Goal: Communication & Community: Answer question/provide support

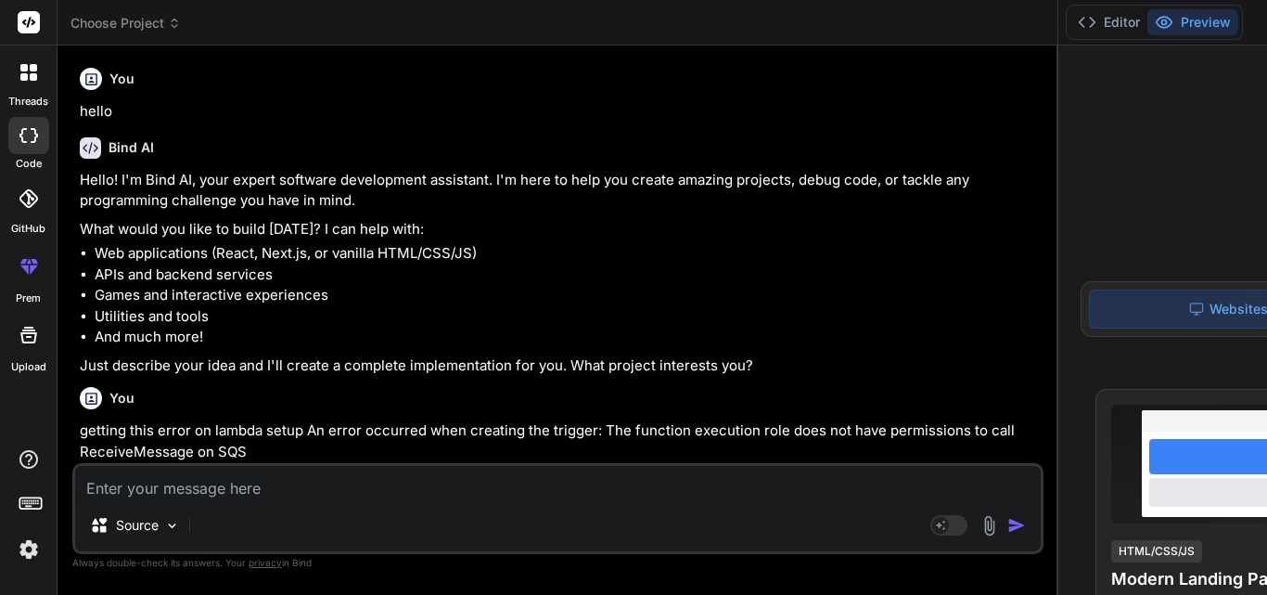
scroll to position [13622, 0]
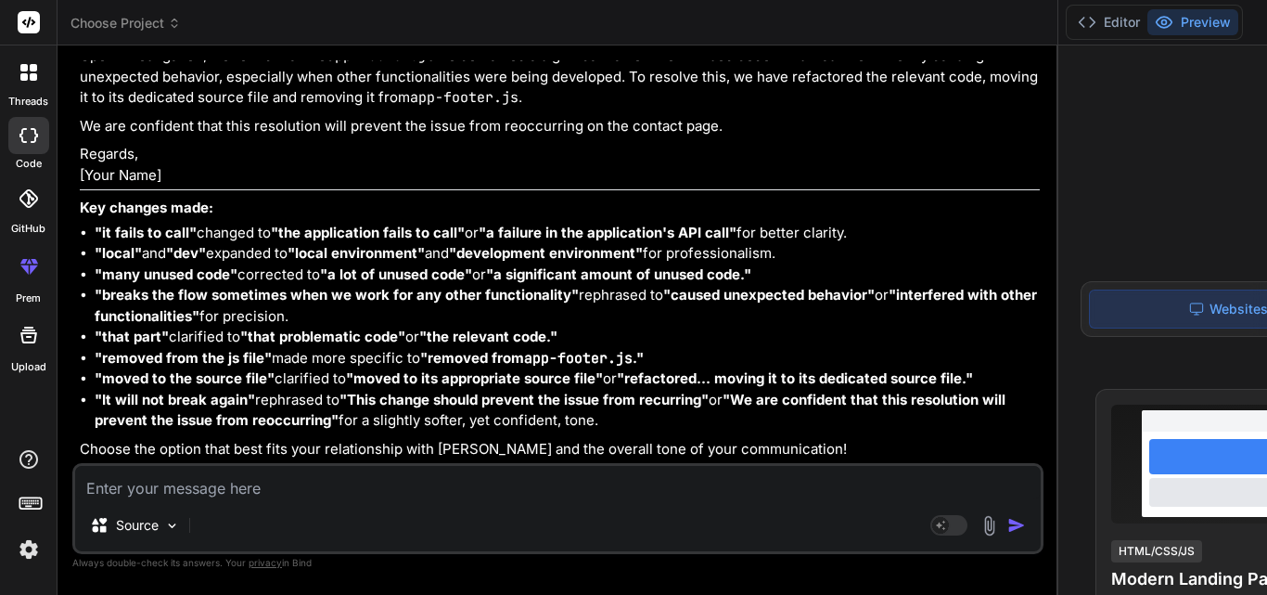
click at [213, 489] on textarea at bounding box center [558, 482] width 966 height 33
type textarea "c"
type textarea "x"
type textarea "co"
type textarea "x"
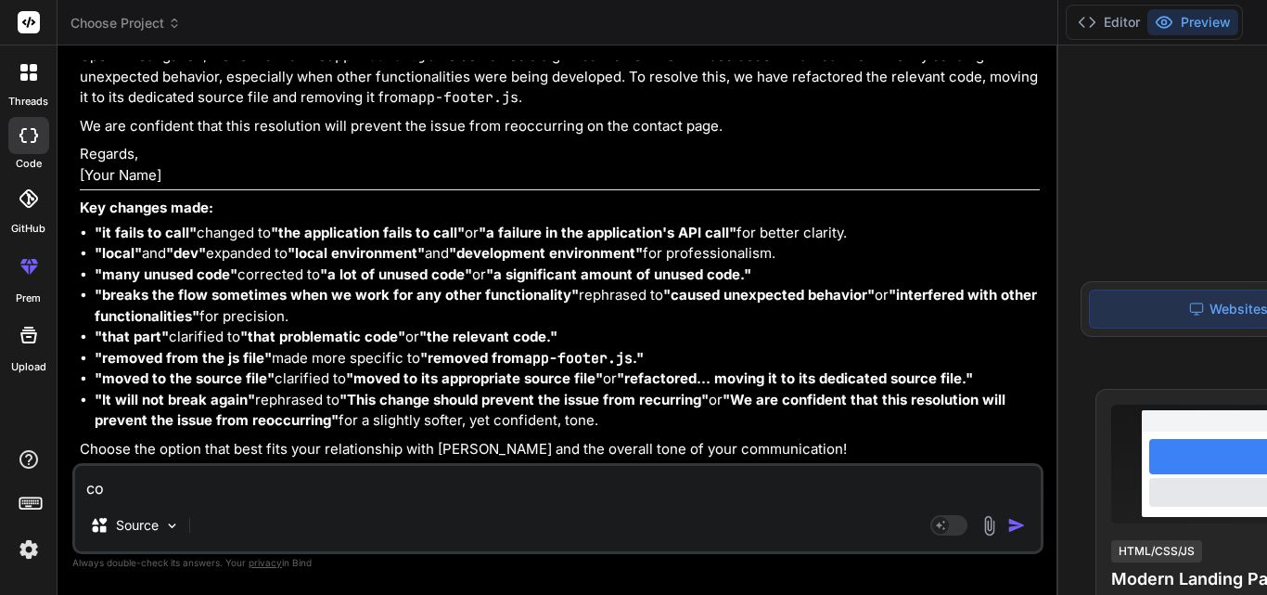
type textarea "cor"
type textarea "x"
type textarea "core"
type textarea "x"
type textarea "cor"
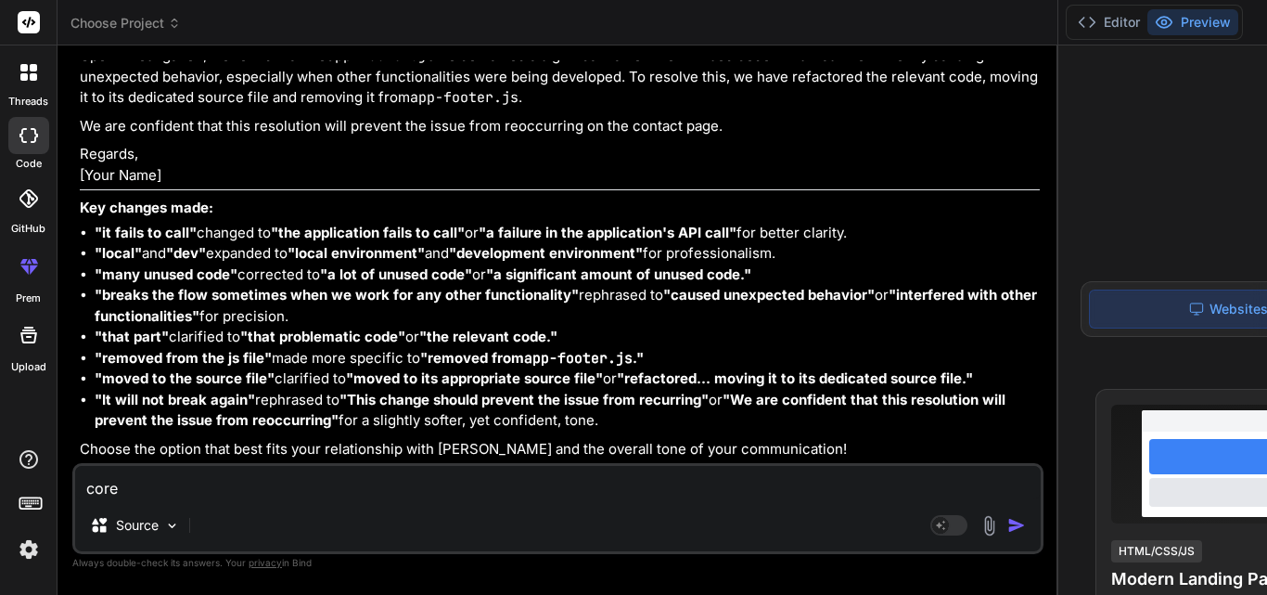
type textarea "x"
type textarea "corr"
type textarea "x"
type textarea "corre"
type textarea "x"
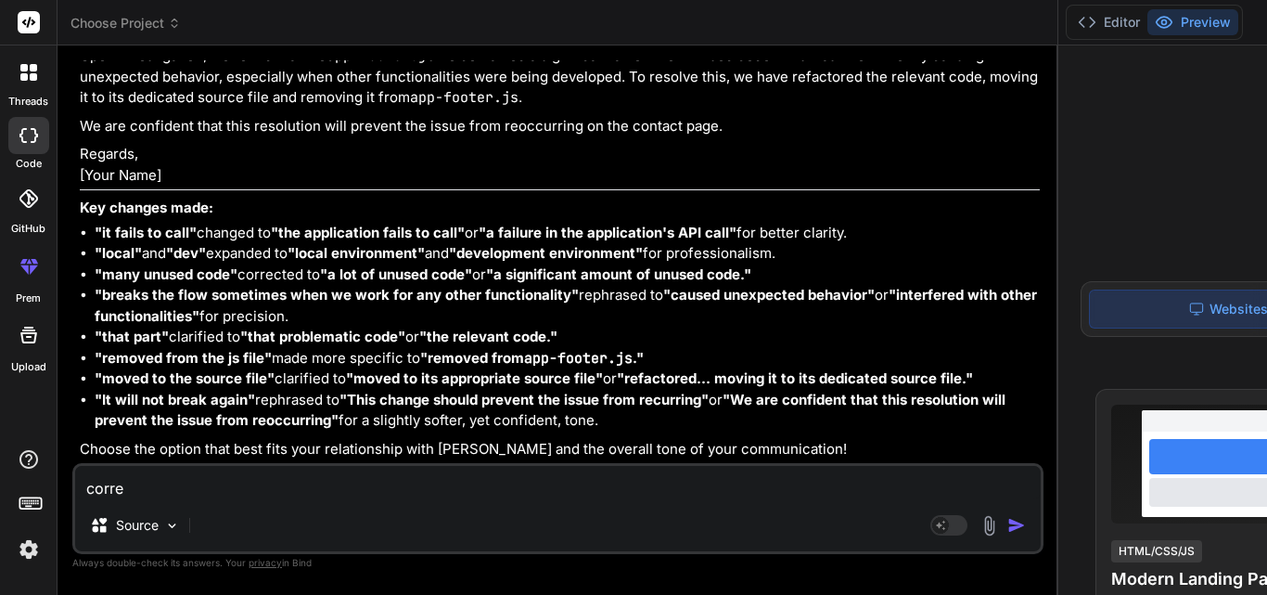
type textarea "correc"
type textarea "x"
type textarea "correct"
type textarea "x"
type textarea "correct"
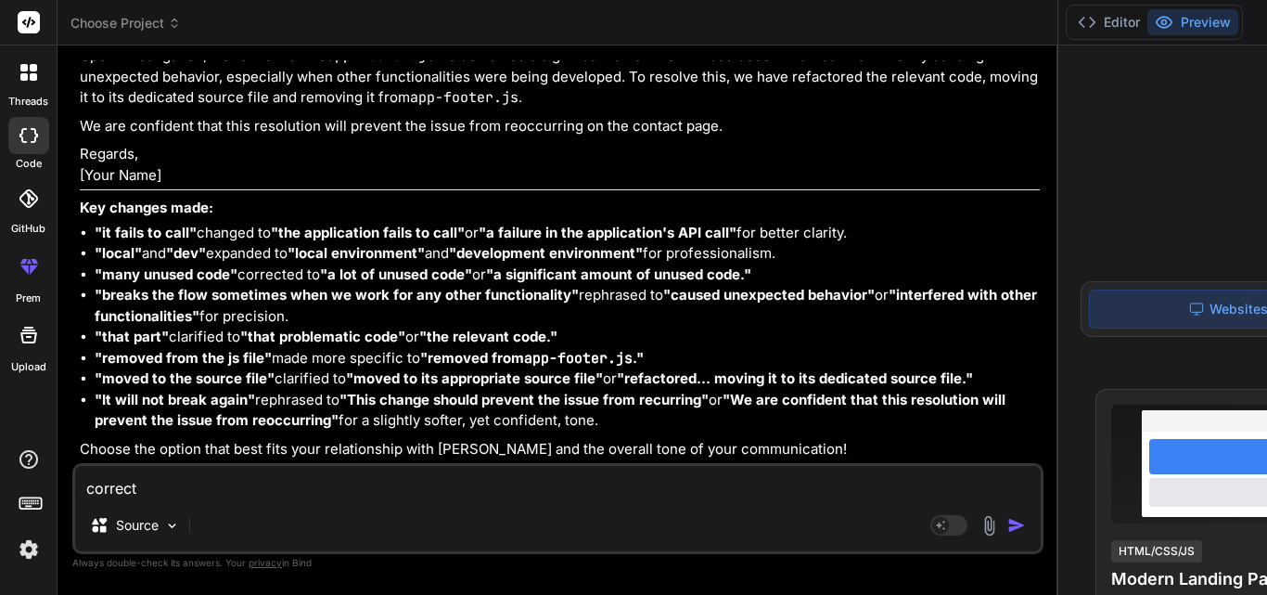
type textarea "x"
type textarea "correct t"
type textarea "x"
type textarea "correct th"
type textarea "x"
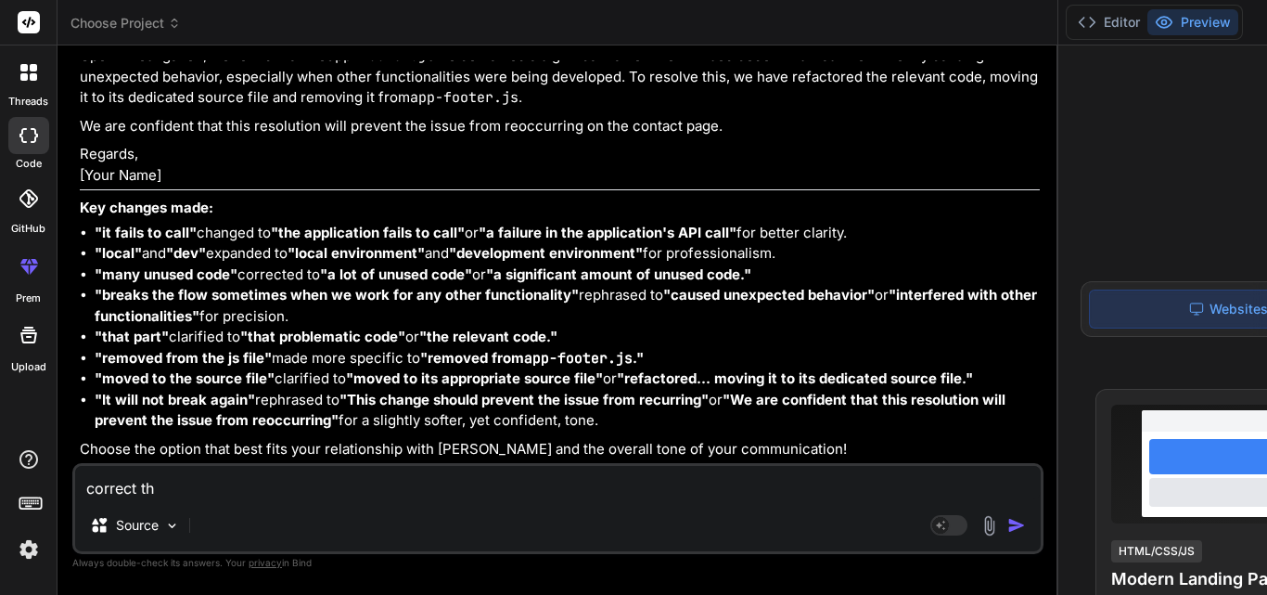
type textarea "correct the"
type textarea "x"
type textarea "correct the"
type textarea "x"
type textarea "correct the m"
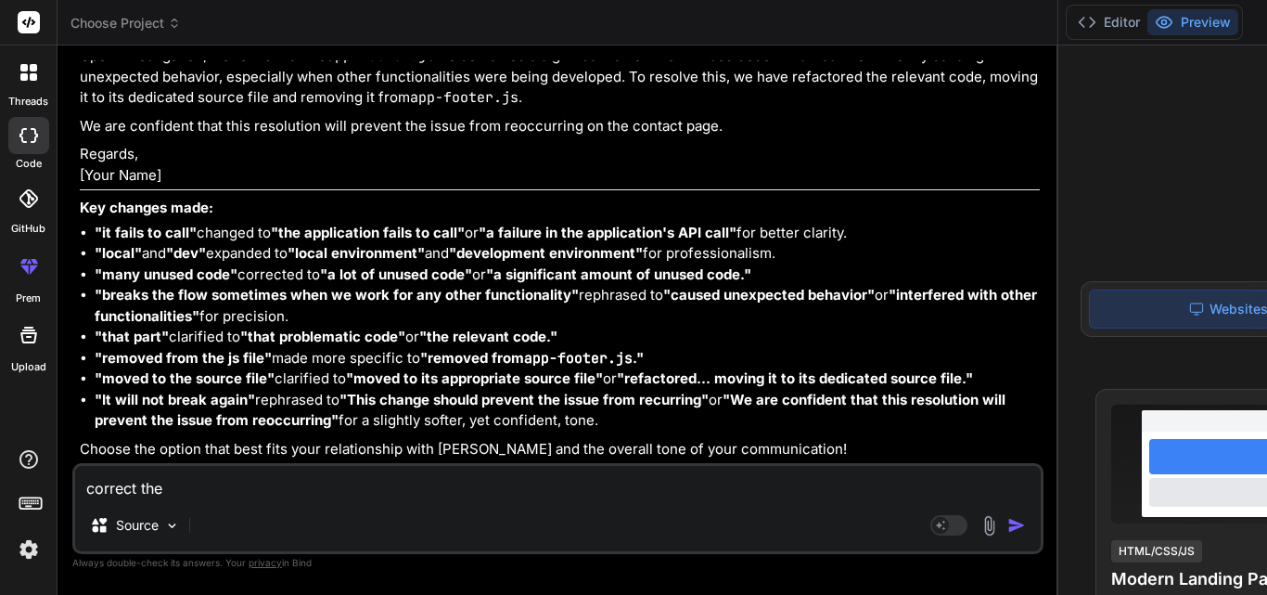
type textarea "x"
type textarea "correct the mai"
type textarea "x"
type textarea "correct the mail"
type textarea "x"
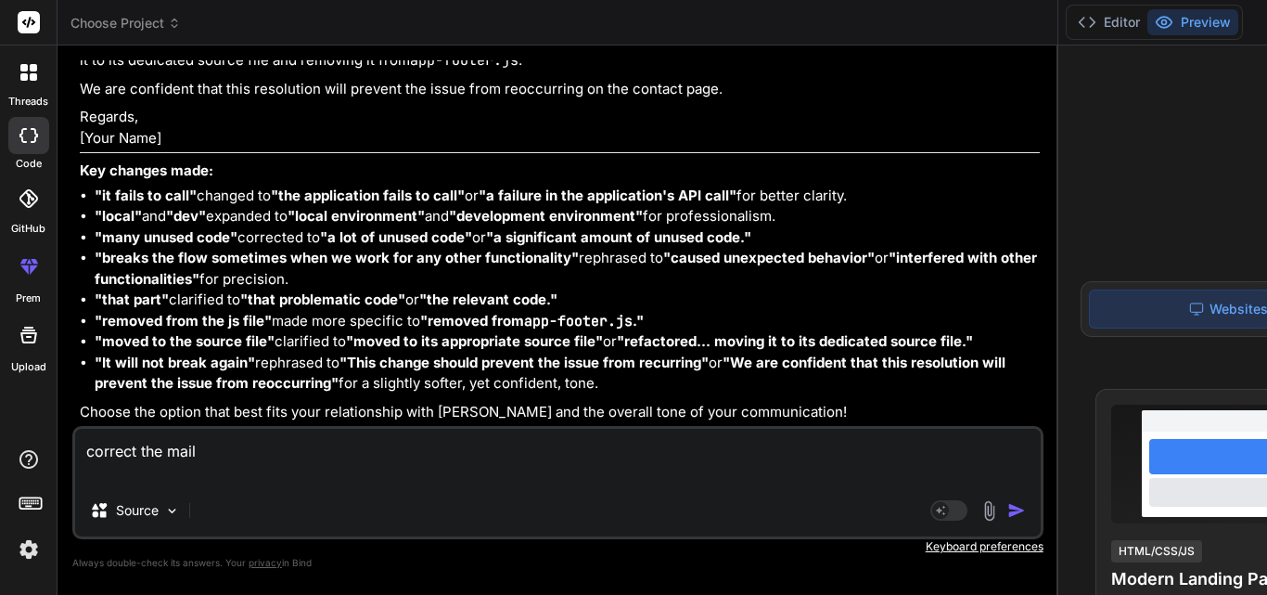
type textarea "correct the mail h"
type textarea "x"
type textarea "correct the mail hi"
type textarea "x"
type textarea "correct the mail hi"
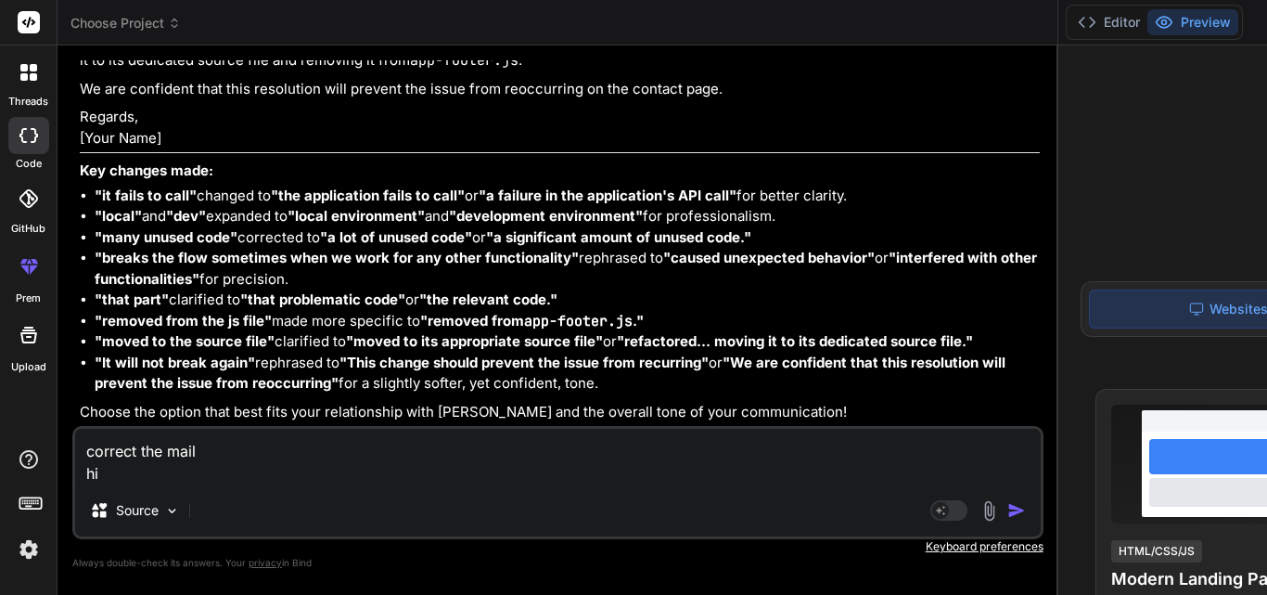
type textarea "x"
type textarea "correct the mail hi m"
type textarea "x"
type textarea "correct the mail hi ma"
type textarea "x"
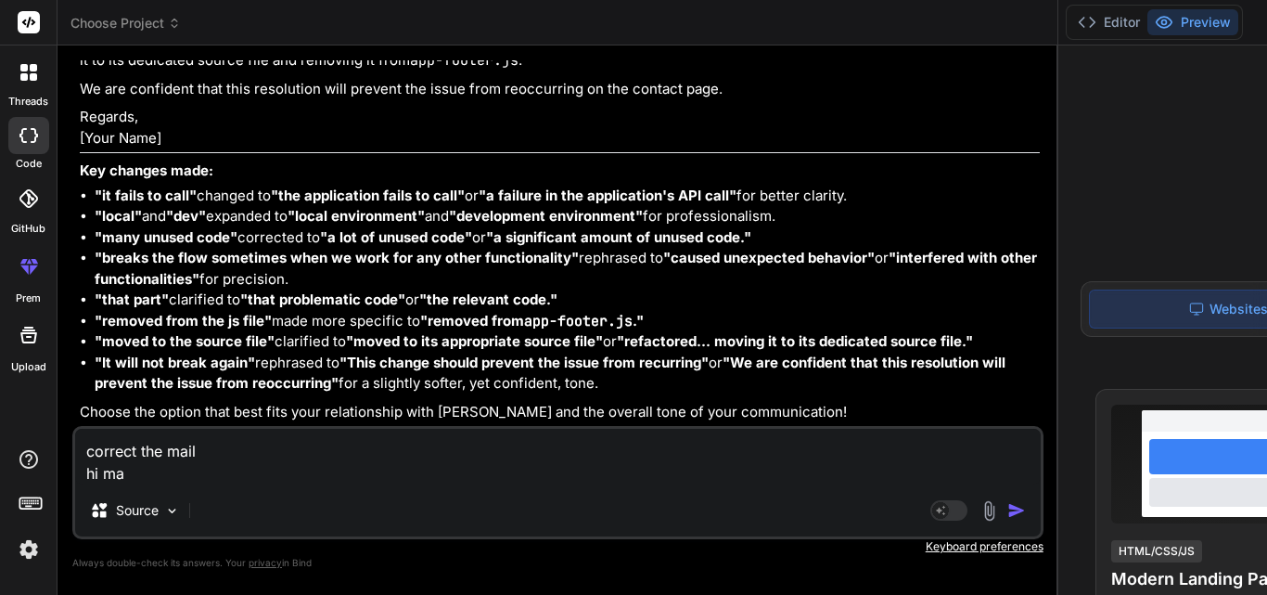
type textarea "correct the mail hi mag"
type textarea "x"
type textarea "correct the mail hi magg"
type textarea "x"
type textarea "correct the mail hi maggi"
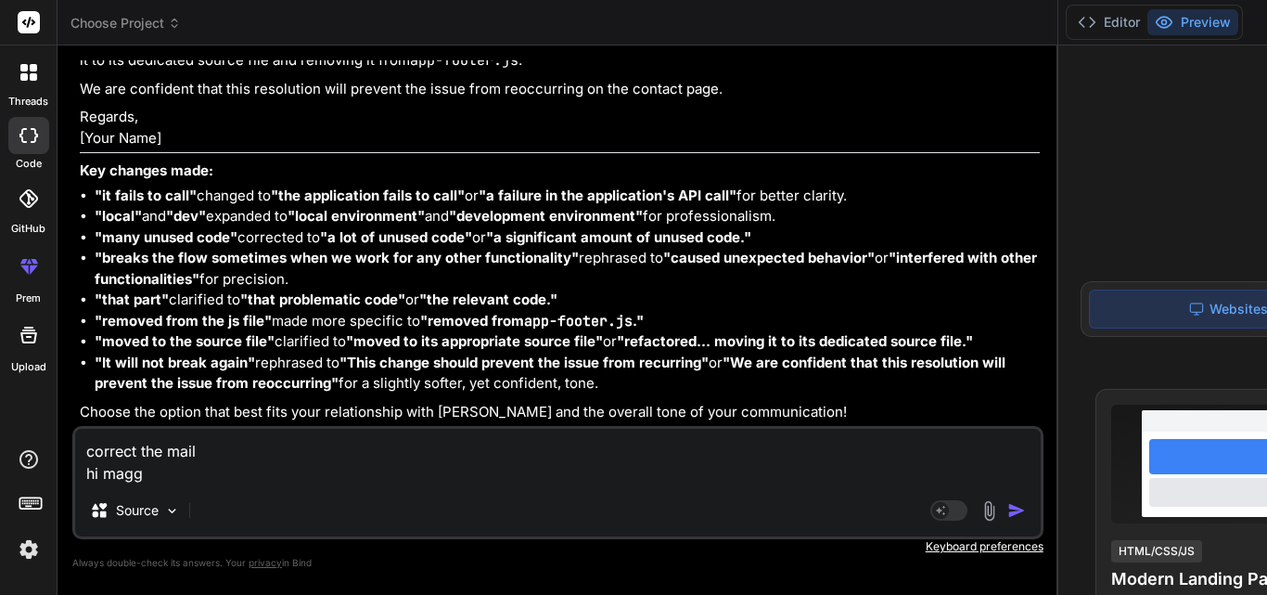
type textarea "x"
type textarea "correct the mail hi [PERSON_NAME]"
type textarea "x"
type textarea "correct the mail hi [PERSON_NAME],"
type textarea "x"
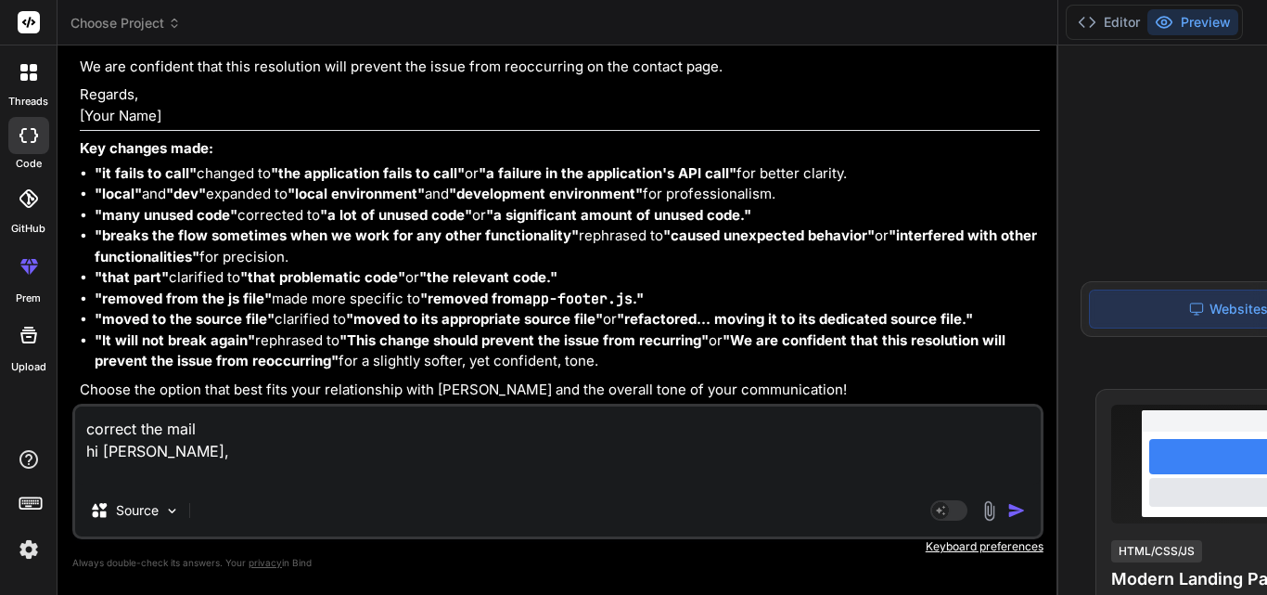
type textarea "correct the mail hi [PERSON_NAME], I"
type textarea "x"
type textarea "correct the mail hi [PERSON_NAME], I"
type textarea "x"
type textarea "correct the mail hi [PERSON_NAME], I h"
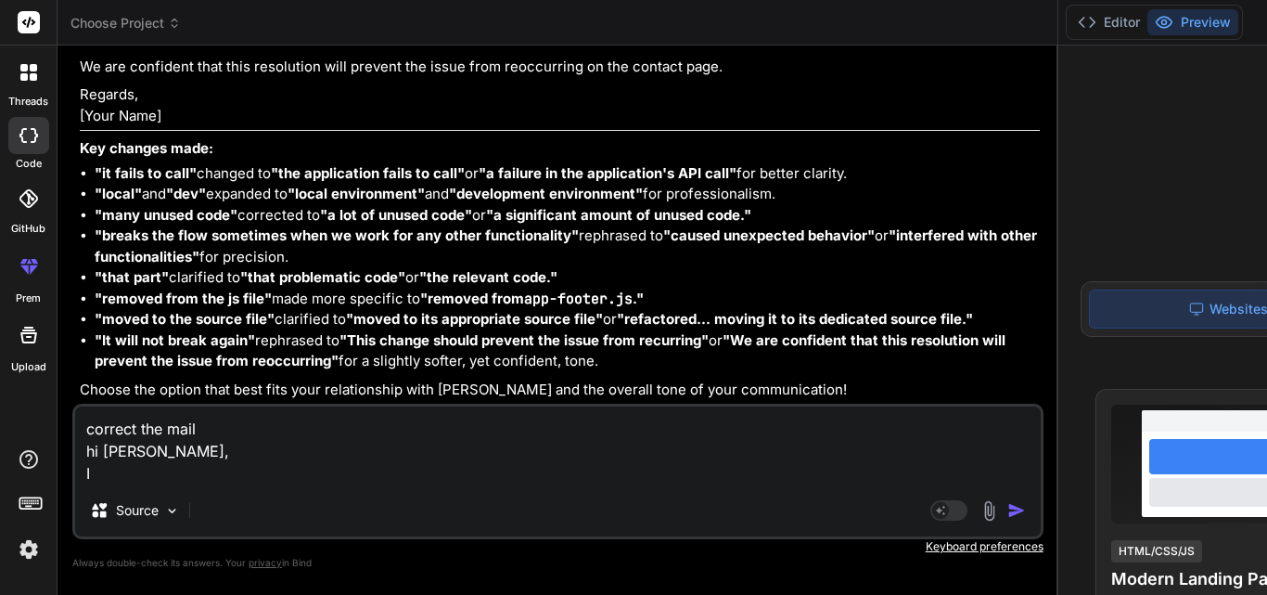
type textarea "x"
type textarea "correct the mail hi [PERSON_NAME], I ha"
type textarea "x"
type textarea "correct the mail hi [PERSON_NAME], I hav"
type textarea "x"
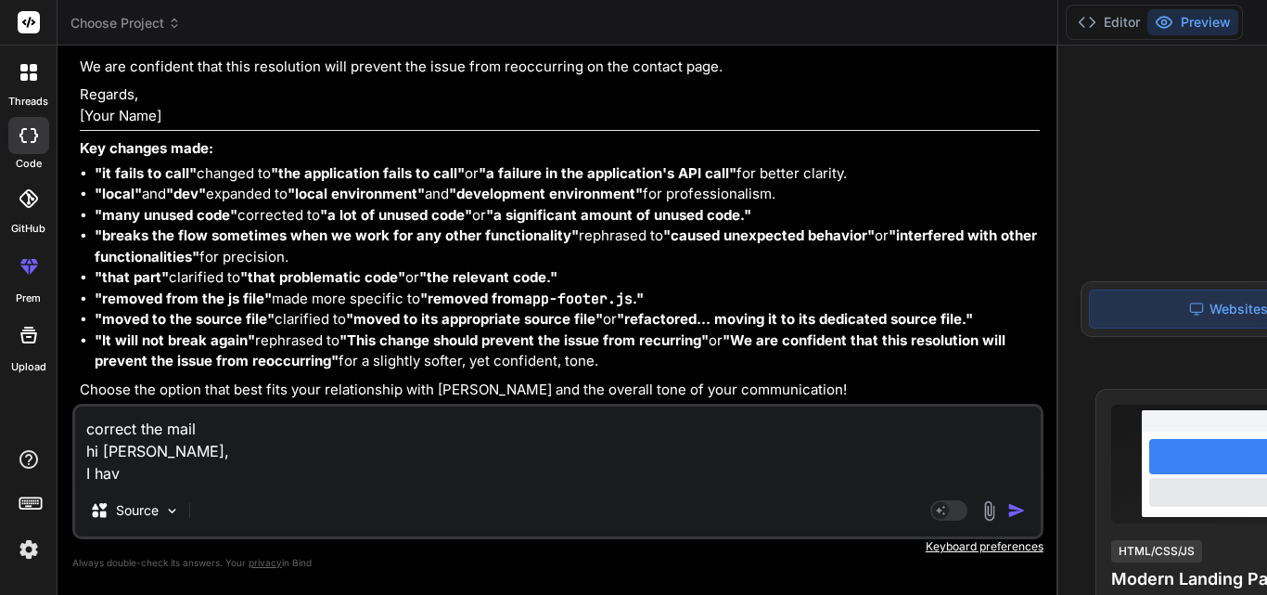
type textarea "correct the mail hi [PERSON_NAME], I have"
type textarea "x"
type textarea "correct the mail hi [PERSON_NAME], I have"
type textarea "x"
type textarea "correct the mail hi [PERSON_NAME], I have c"
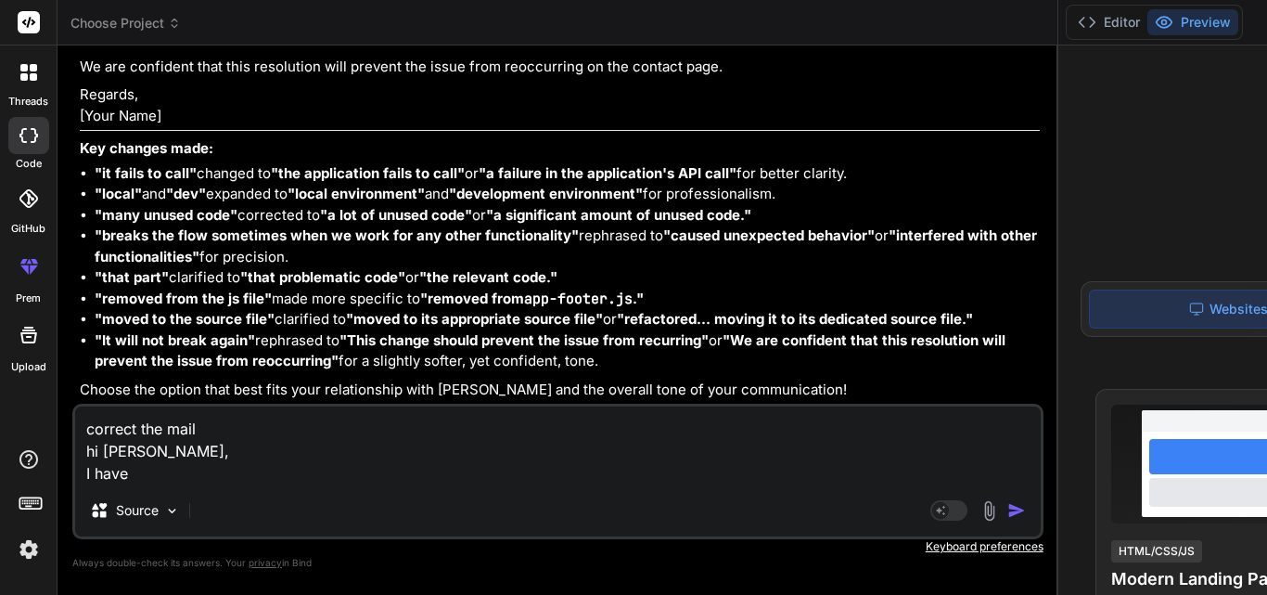
type textarea "x"
type textarea "correct the mail hi [PERSON_NAME], I have co"
type textarea "x"
type textarea "correct the mail hi [PERSON_NAME], I have com"
type textarea "x"
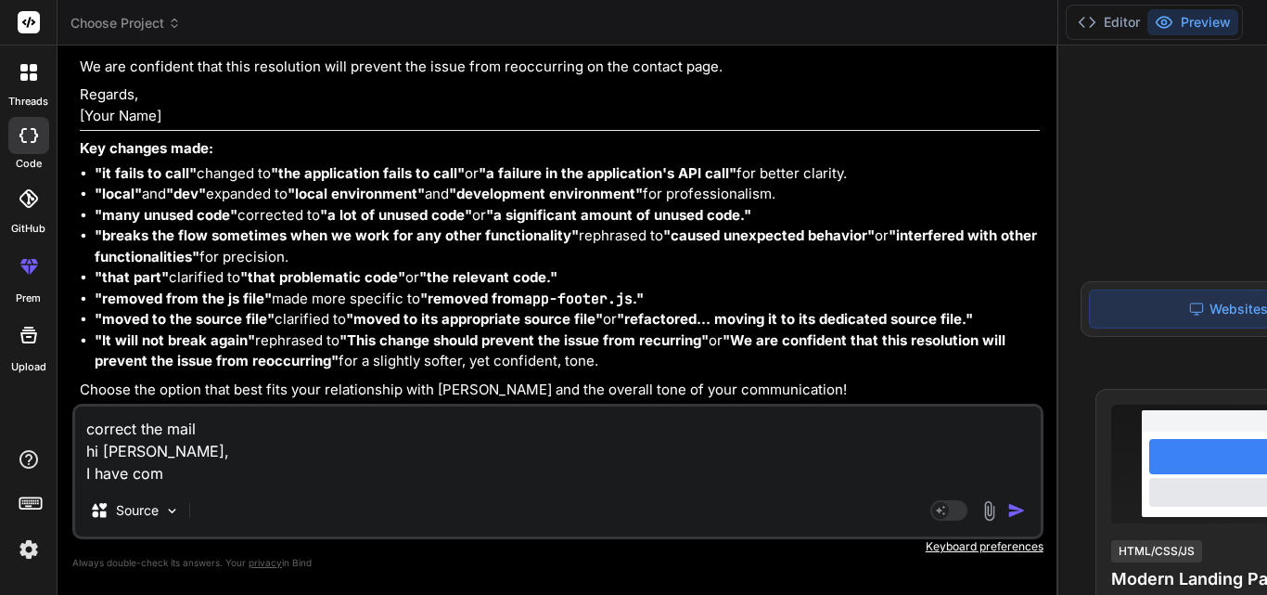
type textarea "correct the mail hi [PERSON_NAME], I have comp"
type textarea "x"
type textarea "correct the mail hi [PERSON_NAME], I have compl"
type textarea "x"
type textarea "correct the mail hi [PERSON_NAME], I have comple"
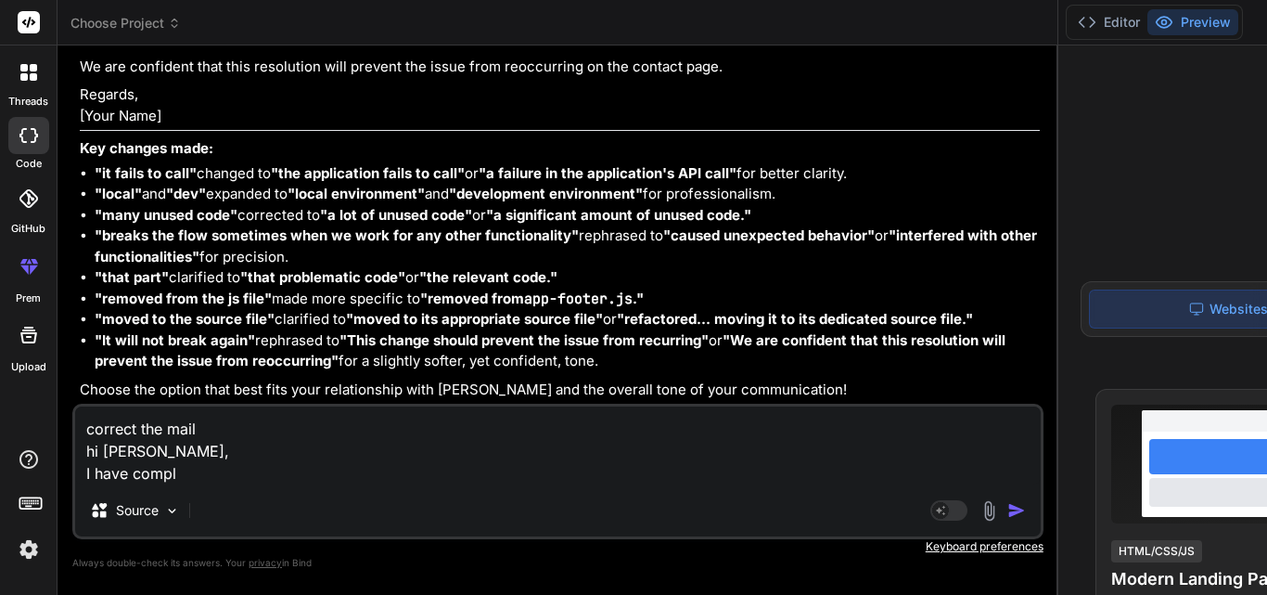
type textarea "x"
type textarea "correct the mail hi [PERSON_NAME], I have complet"
type textarea "x"
type textarea "correct the mail hi [PERSON_NAME], I have complete"
type textarea "x"
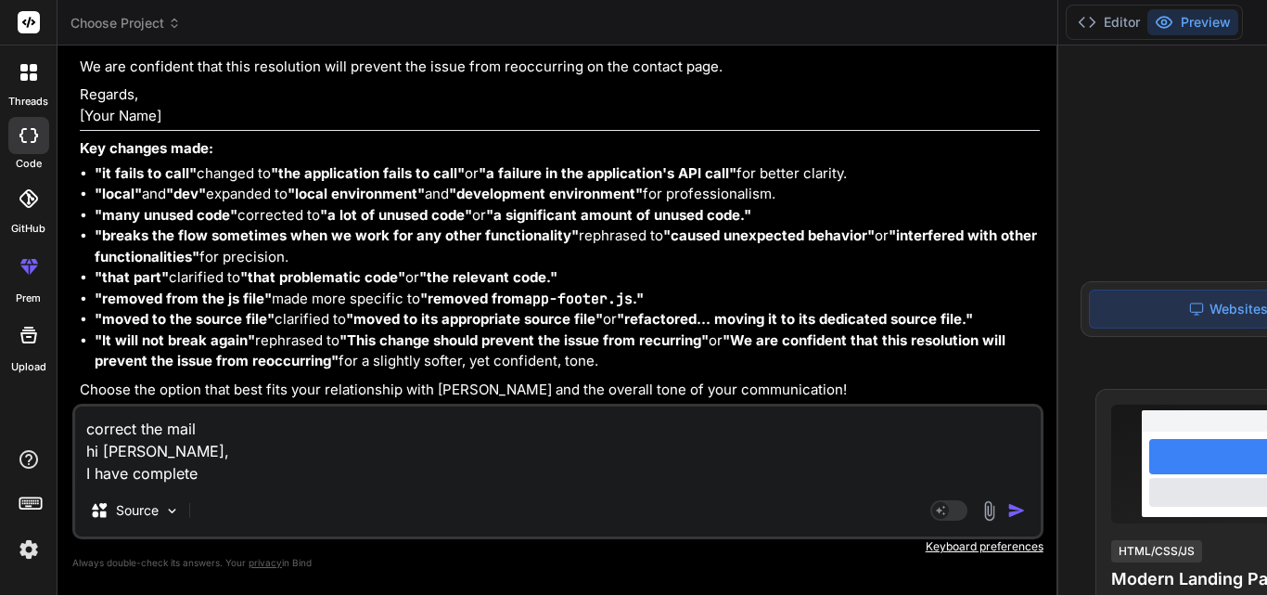
type textarea "correct the mail hi [PERSON_NAME], I have completed"
type textarea "x"
type textarea "correct the mail hi [PERSON_NAME], I have completed"
type textarea "x"
type textarea "correct the mail hi [PERSON_NAME], I have completed t"
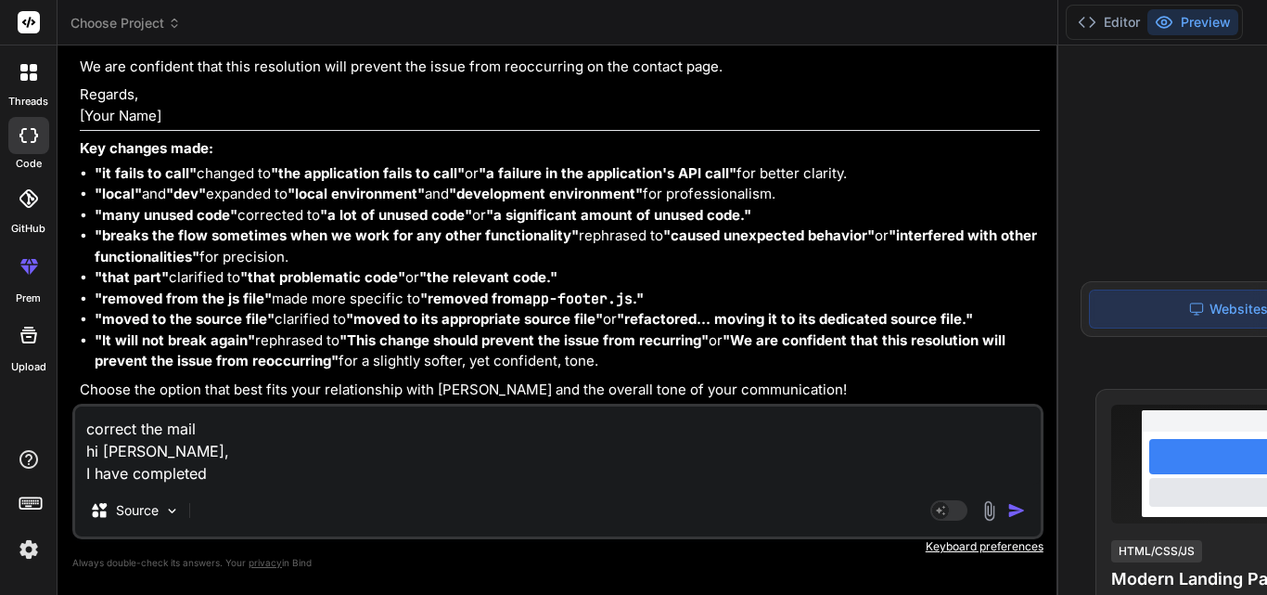
type textarea "x"
type textarea "correct the mail hi [PERSON_NAME], I have completed th"
type textarea "x"
type textarea "correct the mail hi [PERSON_NAME], I have completed the"
type textarea "x"
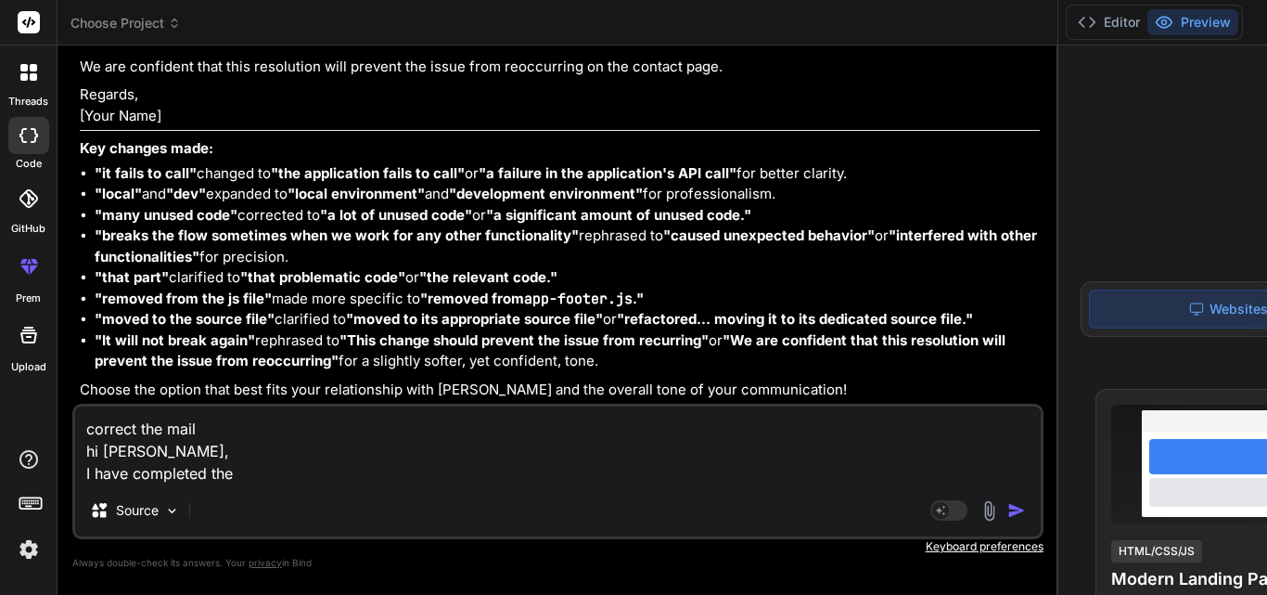
type textarea "correct the mail hi [PERSON_NAME], I have completed the"
type textarea "x"
type textarea "correct the mail hi [PERSON_NAME], I have completed the o"
type textarea "x"
type textarea "correct the mail hi [PERSON_NAME], I have completed the ov"
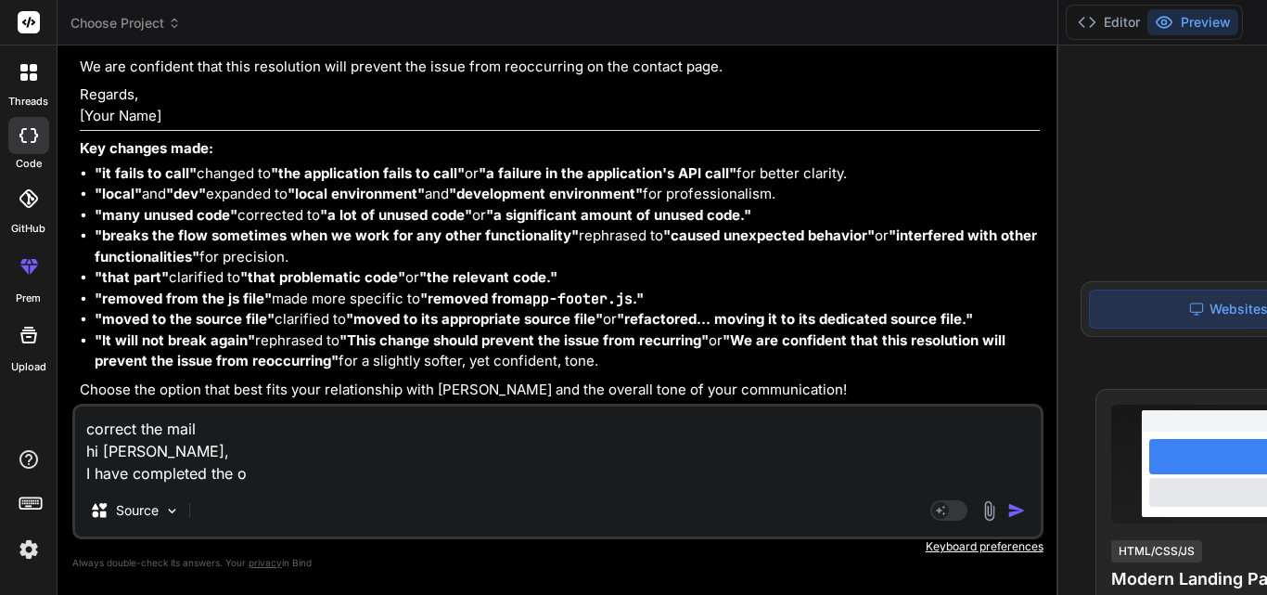
type textarea "x"
type textarea "correct the mail hi [PERSON_NAME], I have completed the ove"
type textarea "x"
type textarea "correct the mail hi [PERSON_NAME], I have completed the over"
type textarea "x"
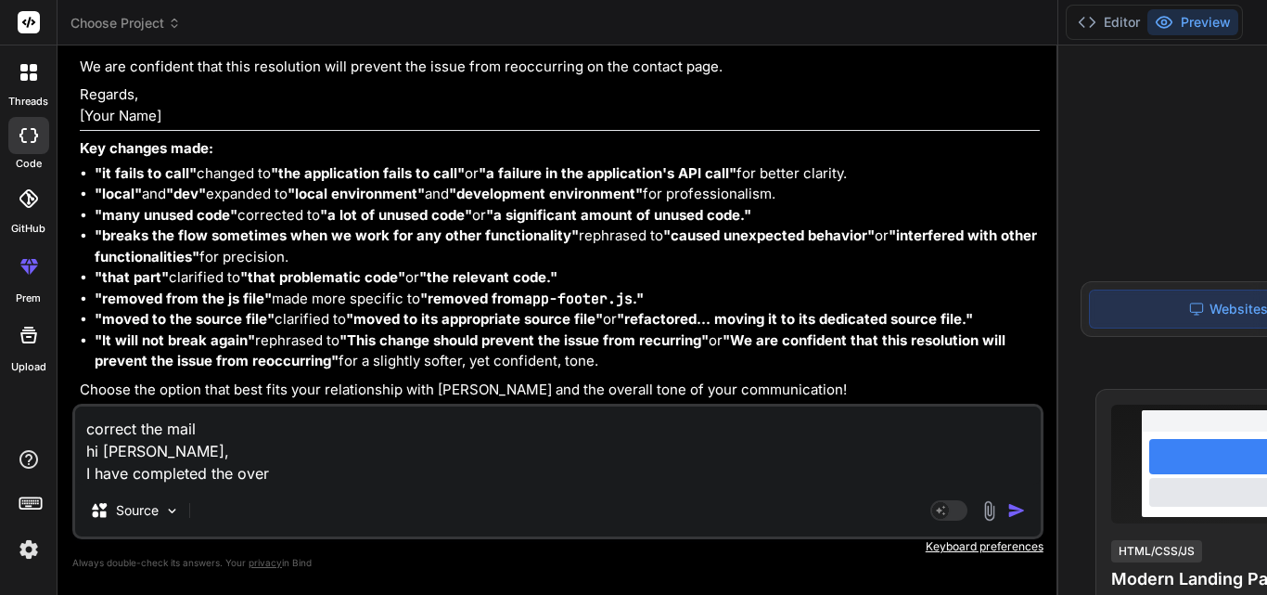
type textarea "correct the mail hi [PERSON_NAME], I have completed the overa"
type textarea "x"
type textarea "correct the mail hi [PERSON_NAME], I have completed the overal"
type textarea "x"
type textarea "correct the mail hi [PERSON_NAME], I have completed the overall"
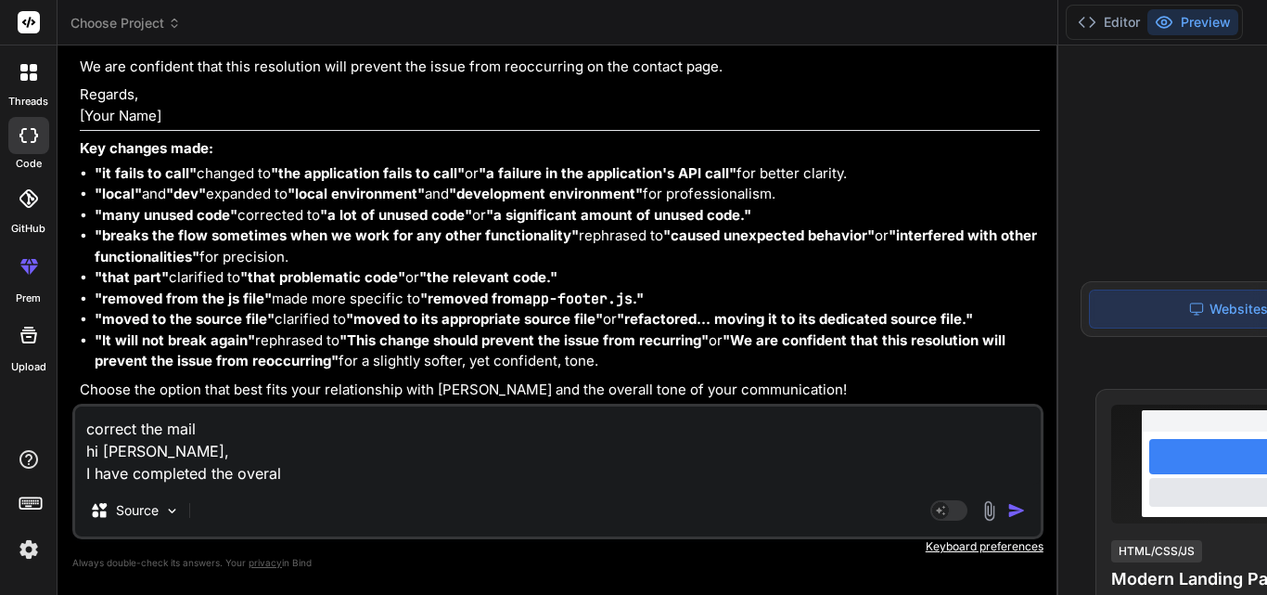
type textarea "x"
type textarea "correct the mail hi [PERSON_NAME], I have completed the overall"
type textarea "x"
type textarea "correct the mail hi [PERSON_NAME], I have completed the overall f"
type textarea "x"
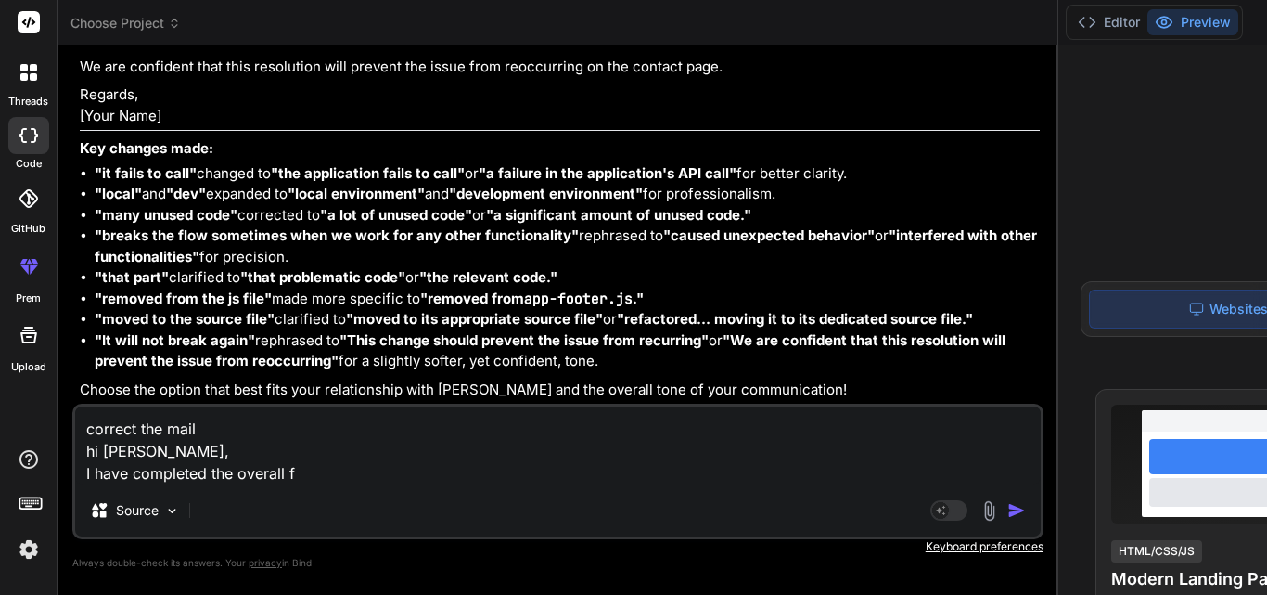
type textarea "correct the mail hi [PERSON_NAME], I have completed the overall fu"
type textarea "x"
type textarea "correct the mail hi [PERSON_NAME], I have completed the overall fun"
type textarea "x"
type textarea "correct the mail hi [PERSON_NAME], I have completed the overall func"
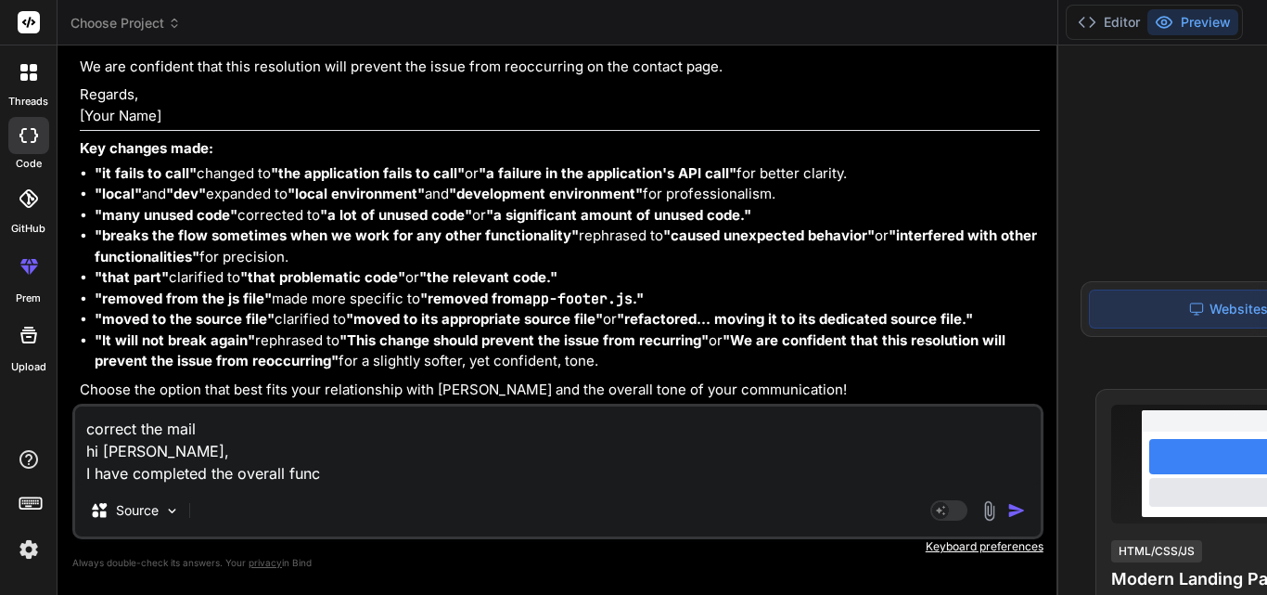
type textarea "x"
type textarea "correct the mail hi [PERSON_NAME], I have completed the overall funct"
type textarea "x"
type textarea "correct the mail hi [PERSON_NAME], I have completed the overall functi"
type textarea "x"
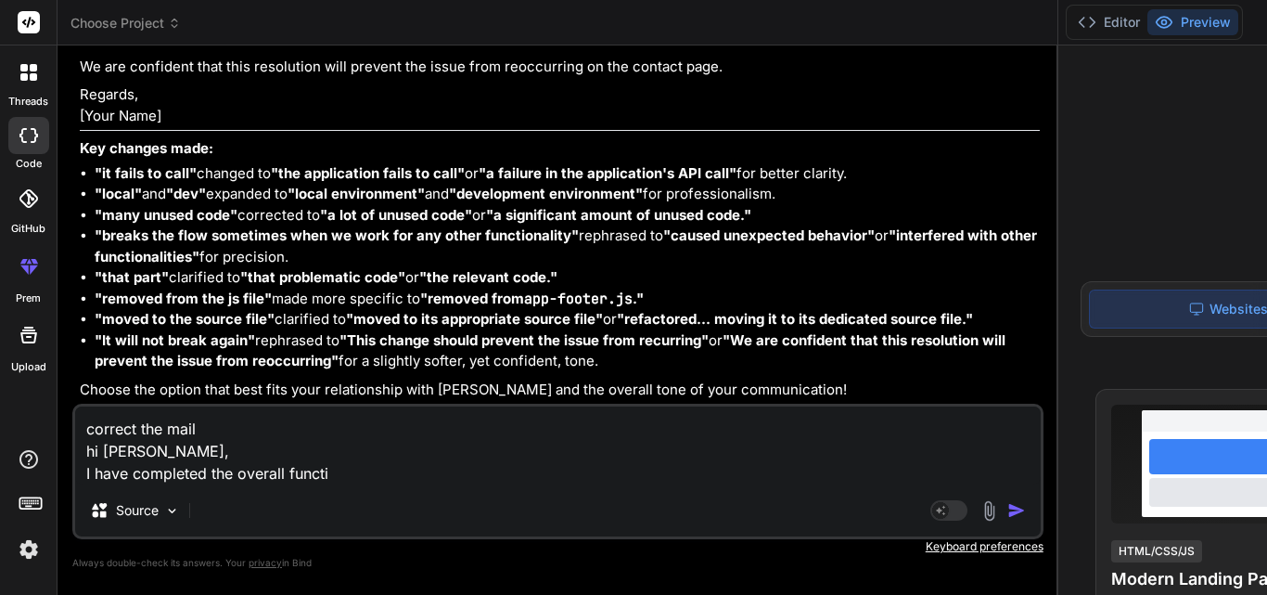
type textarea "correct the mail hi [PERSON_NAME], I have completed the overall funct"
type textarea "x"
type textarea "correct the mail hi [PERSON_NAME], I have completed the overall func"
type textarea "x"
type textarea "correct the mail hi [PERSON_NAME], I have completed the overall fun"
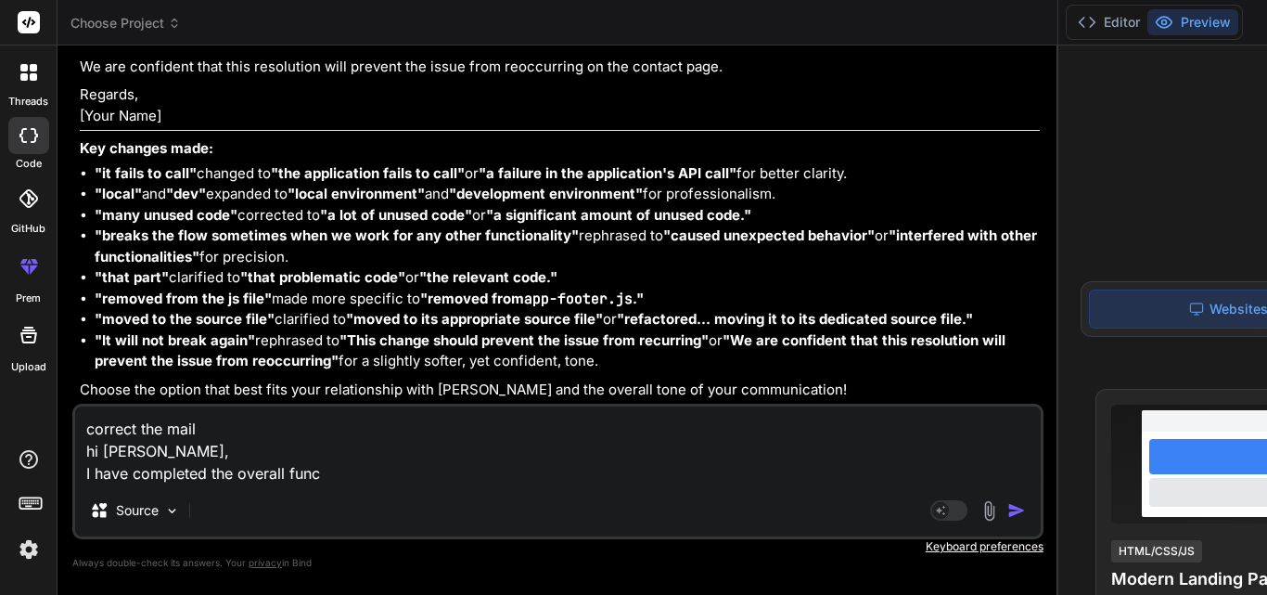
type textarea "x"
type textarea "correct the mail hi [PERSON_NAME], I have completed the overall fu"
type textarea "x"
type textarea "correct the mail hi [PERSON_NAME], I have completed the overall f"
type textarea "x"
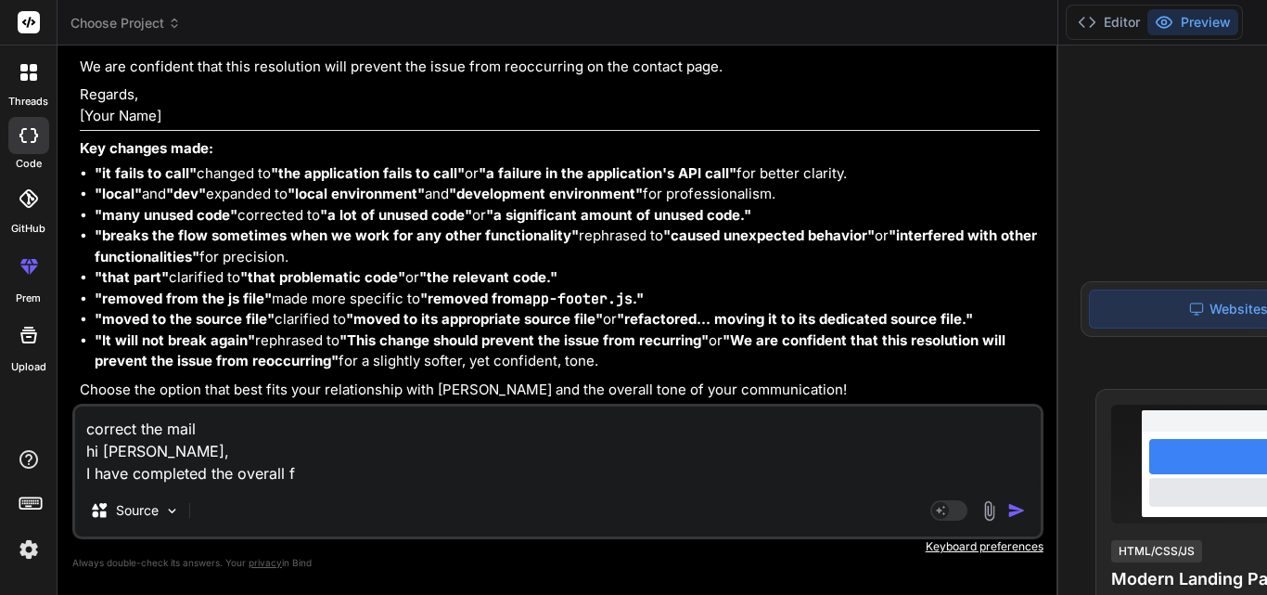
type textarea "correct the mail hi [PERSON_NAME], I have completed the overall"
type textarea "x"
type textarea "correct the mail hi [PERSON_NAME], I have completed the overall"
type textarea "x"
type textarea "correct the mail hi [PERSON_NAME], I have completed the overal"
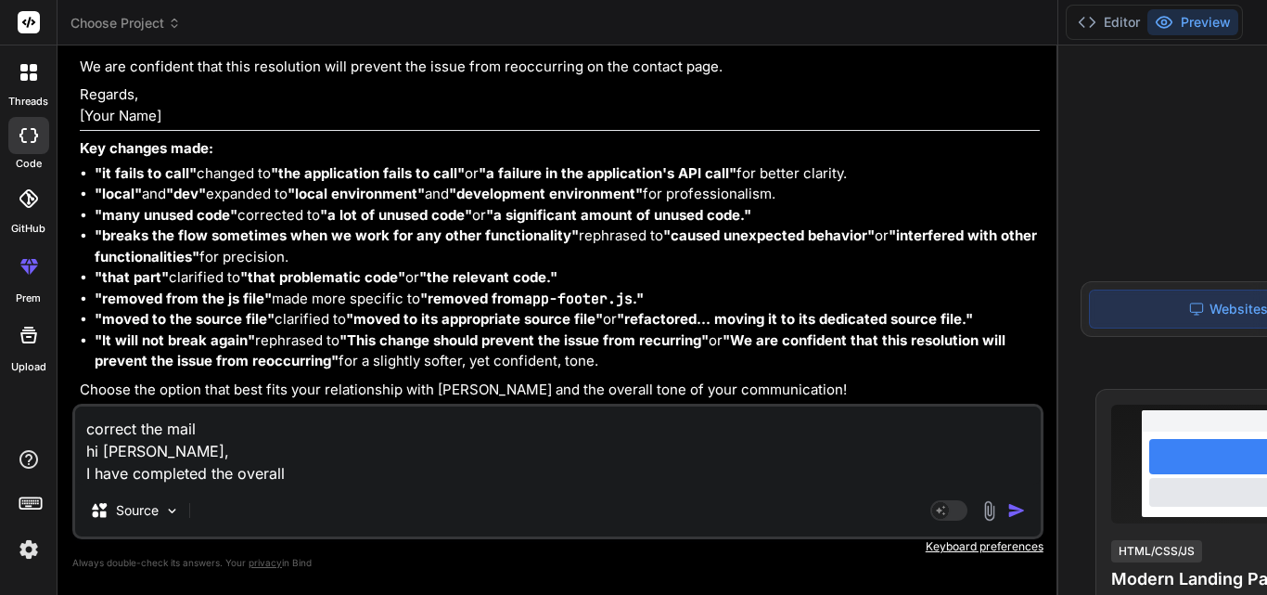
type textarea "x"
type textarea "correct the mail hi [PERSON_NAME], I have completed the overa"
type textarea "x"
type textarea "correct the mail hi [PERSON_NAME], I have completed the over"
type textarea "x"
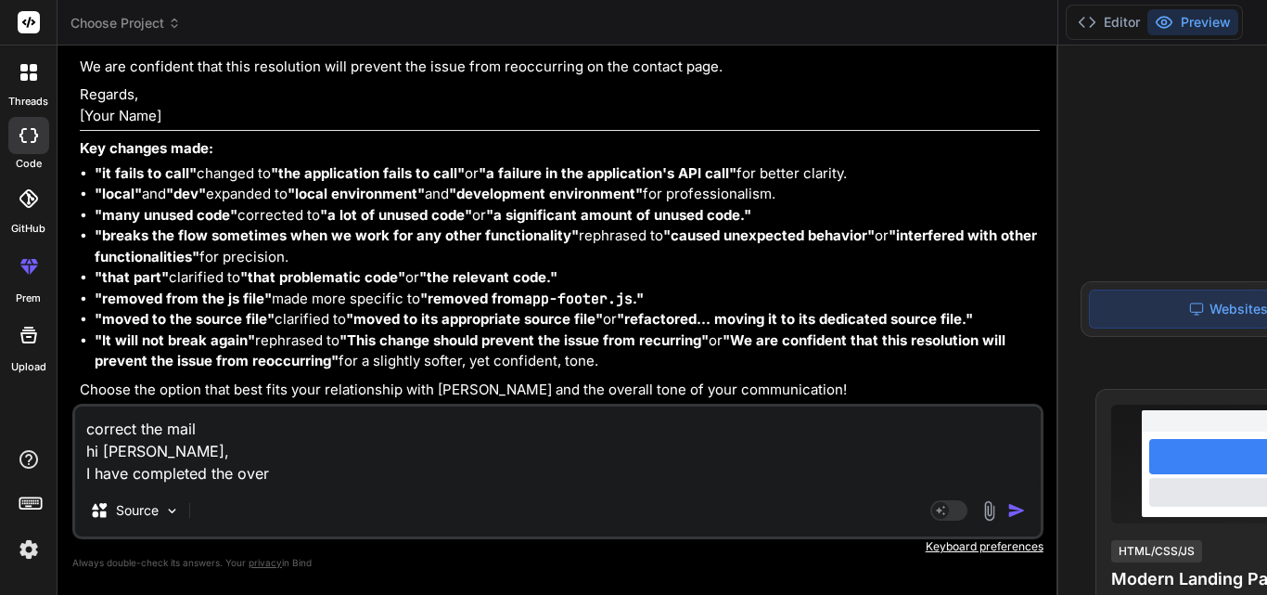
type textarea "correct the mail hi [PERSON_NAME], I have completed the ove"
type textarea "x"
type textarea "correct the mail hi [PERSON_NAME], I have completed the ov"
type textarea "x"
type textarea "correct the mail hi [PERSON_NAME], I have completed the o"
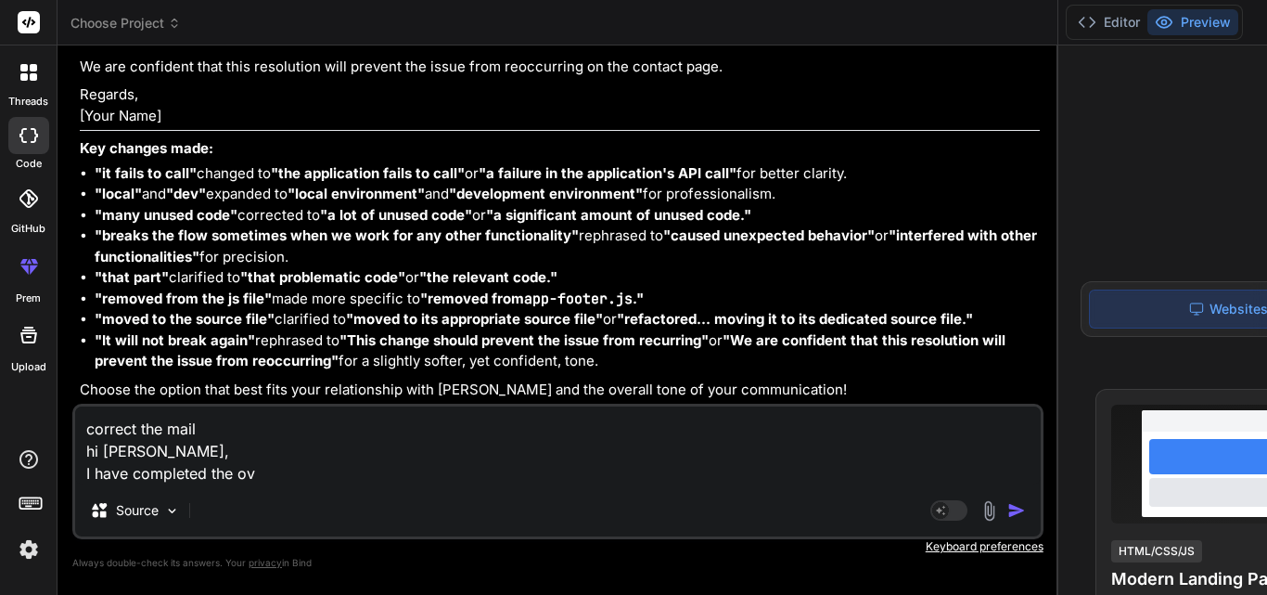
type textarea "x"
type textarea "correct the mail hi [PERSON_NAME], I have completed the"
type textarea "x"
type textarea "correct the mail hi [PERSON_NAME], I have completed the"
type textarea "x"
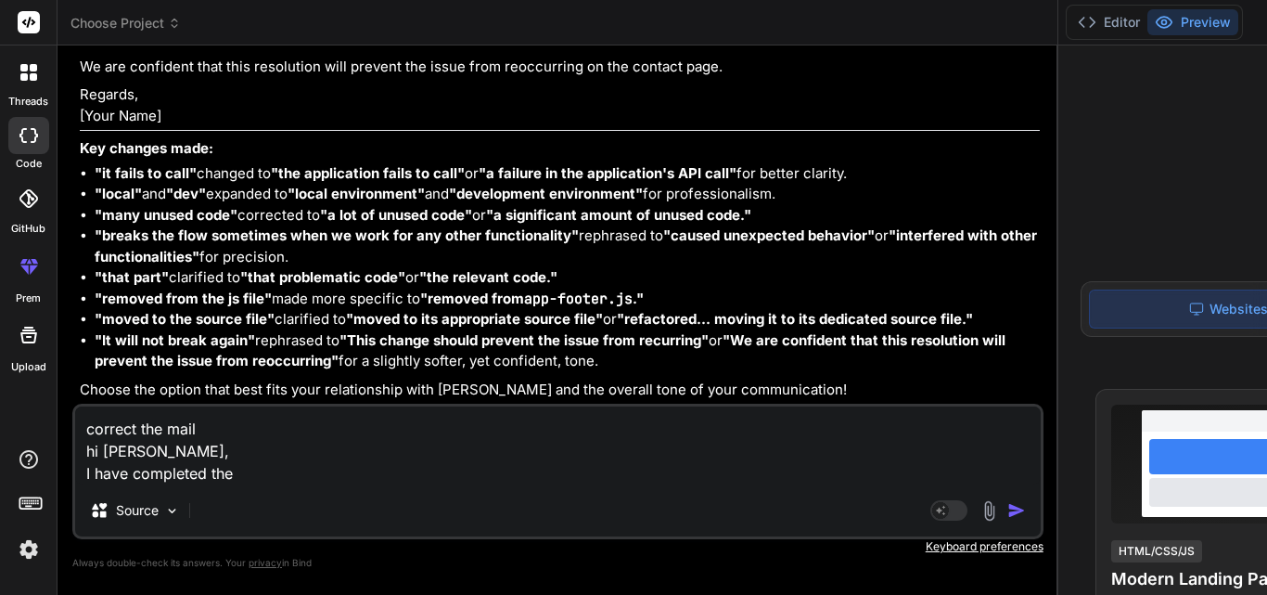
type textarea "correct the mail hi [PERSON_NAME], I have completed th"
type textarea "x"
type textarea "correct the mail hi [PERSON_NAME], I have completed t"
type textarea "x"
type textarea "correct the mail hi [PERSON_NAME], I have completed"
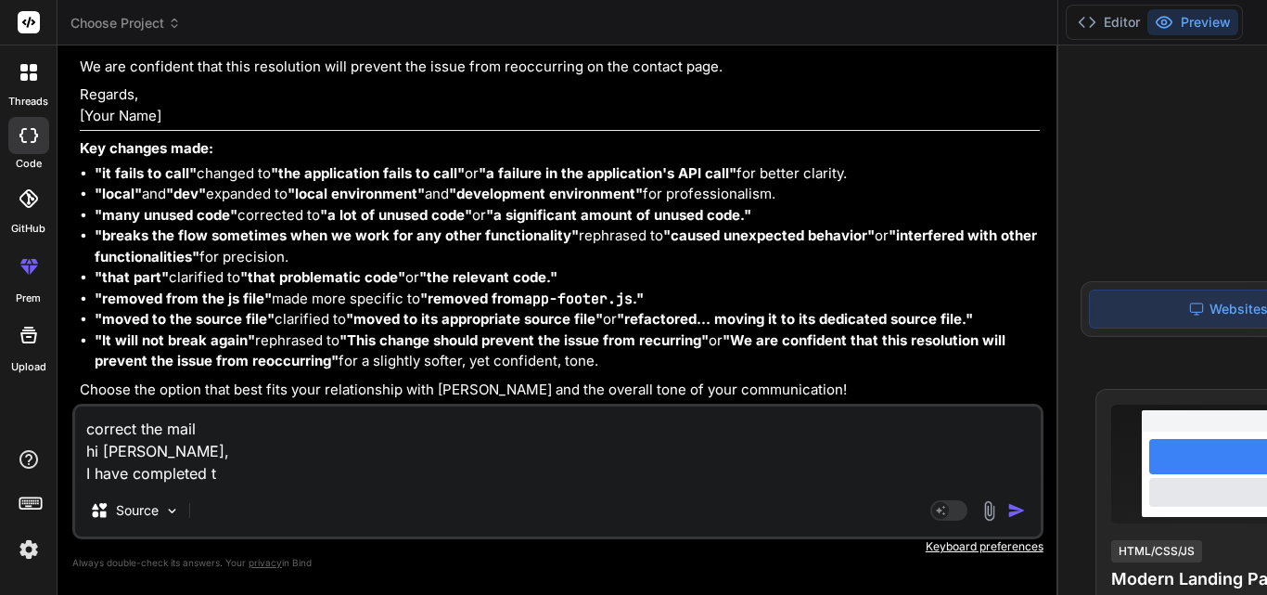
type textarea "x"
type textarea "correct the mail hi [PERSON_NAME], I have completed"
type textarea "x"
type textarea "correct the mail hi [PERSON_NAME], I have complete"
type textarea "x"
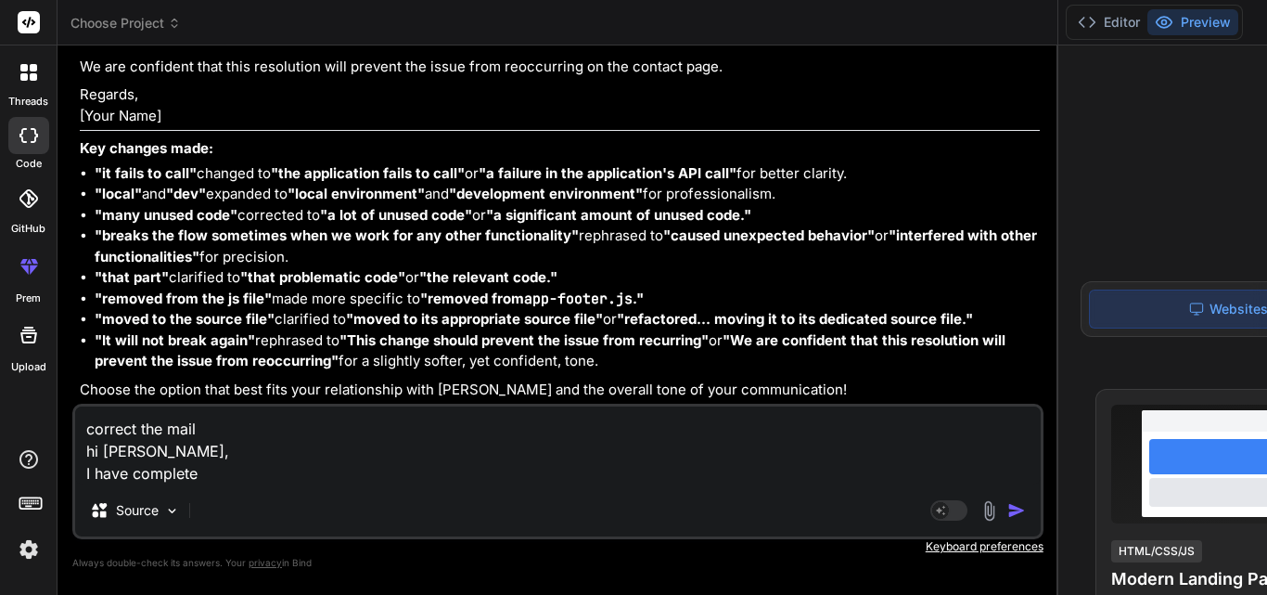
type textarea "correct the mail hi [PERSON_NAME], I have complet"
type textarea "x"
type textarea "correct the mail hi [PERSON_NAME], I have comple"
type textarea "x"
type textarea "correct the mail hi [PERSON_NAME], I have compl"
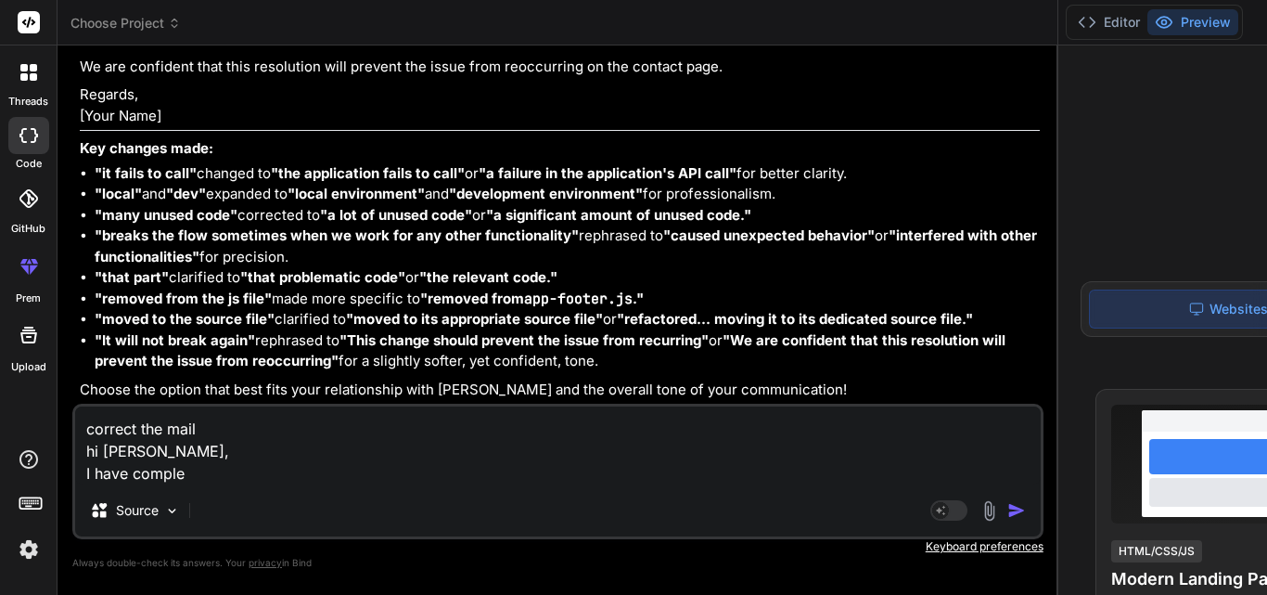
type textarea "x"
type textarea "correct the mail hi [PERSON_NAME], I have comp"
type textarea "x"
type textarea "correct the mail hi [PERSON_NAME], I have com"
type textarea "x"
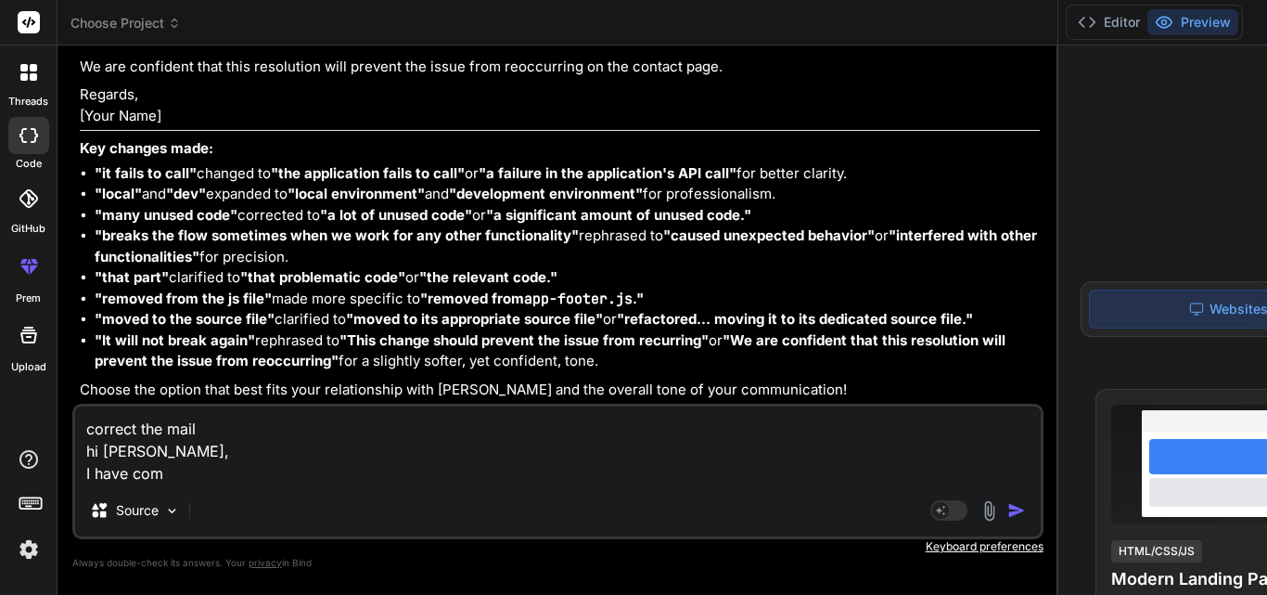
type textarea "correct the mail hi [PERSON_NAME], I have co"
type textarea "x"
type textarea "correct the mail hi [PERSON_NAME], I have c"
type textarea "x"
type textarea "correct the mail hi [PERSON_NAME], I have"
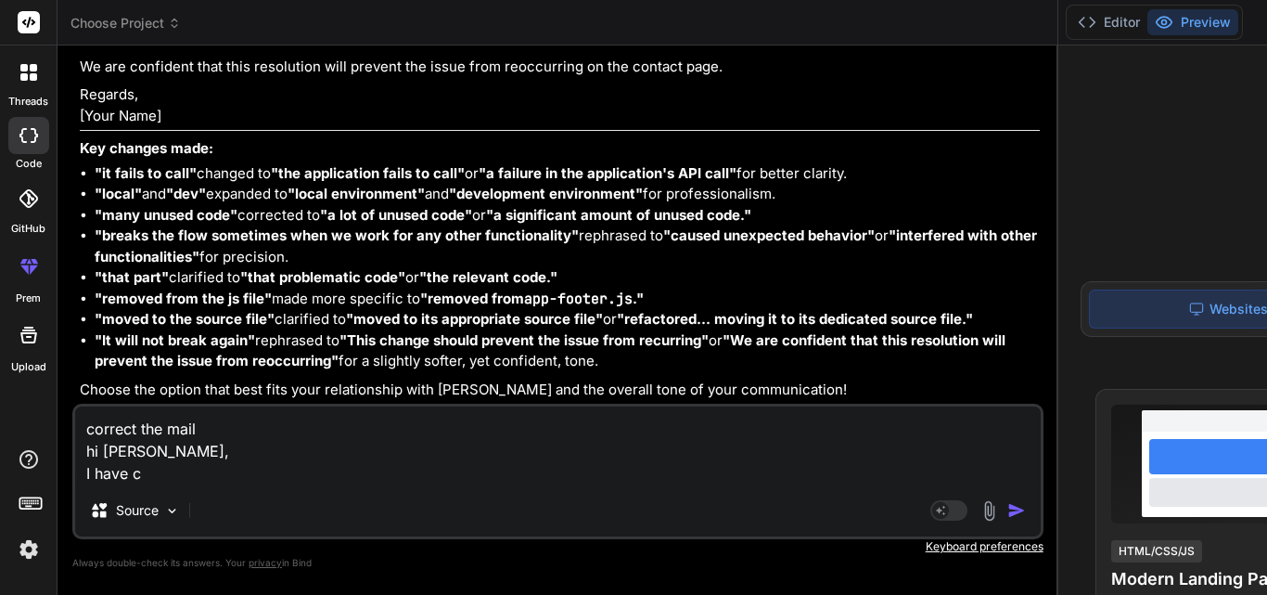
type textarea "x"
type textarea "correct the mail hi [PERSON_NAME], I have"
type textarea "x"
type textarea "correct the mail hi [PERSON_NAME], I have"
type textarea "x"
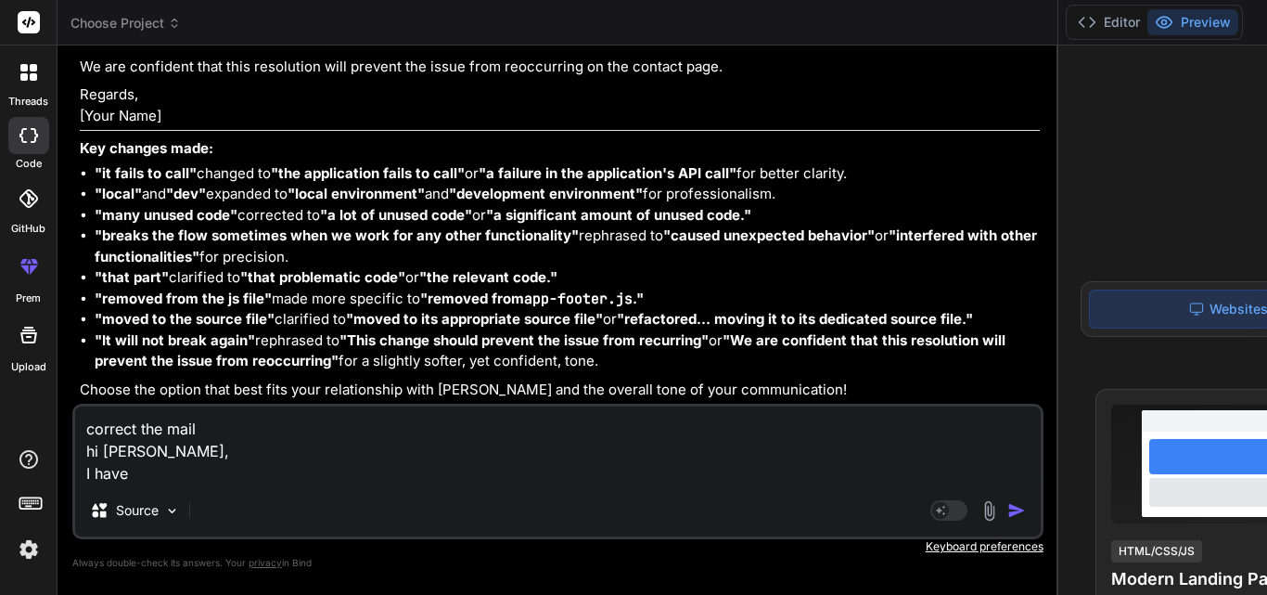
type textarea "correct the mail hi [PERSON_NAME], I have i"
type textarea "x"
type textarea "correct the mail hi [PERSON_NAME], I have im"
type textarea "x"
type textarea "correct the mail hi [PERSON_NAME], I have imp"
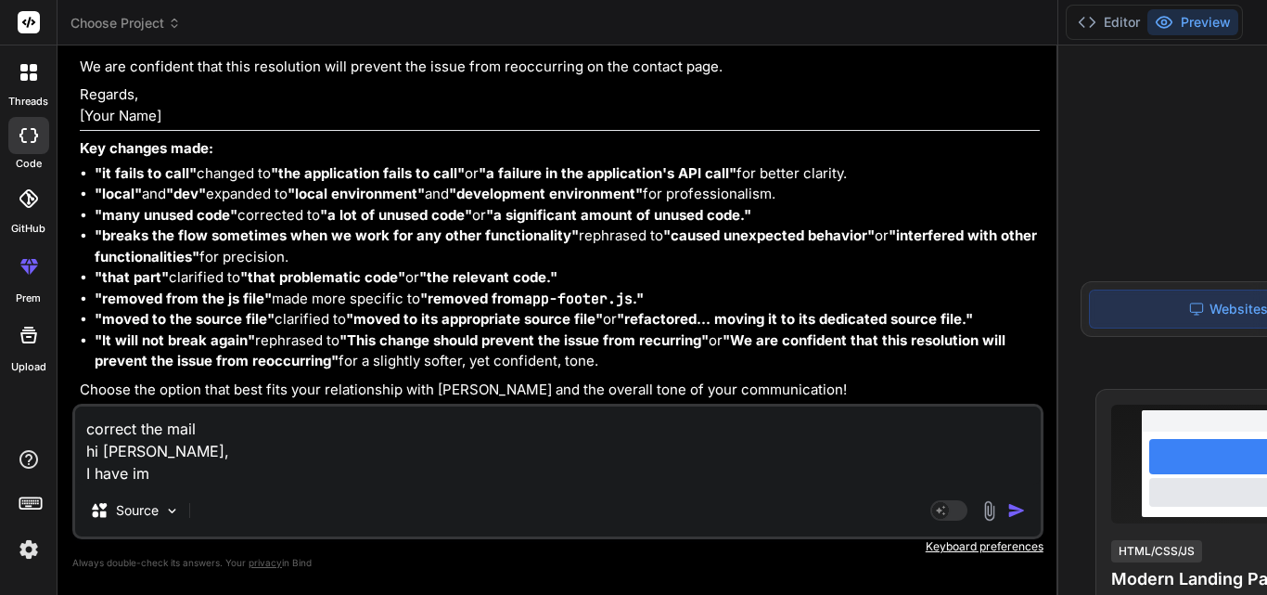
type textarea "x"
type textarea "correct the mail hi [PERSON_NAME], I have impl"
type textarea "x"
type textarea "correct the mail hi [PERSON_NAME], I have imple"
type textarea "x"
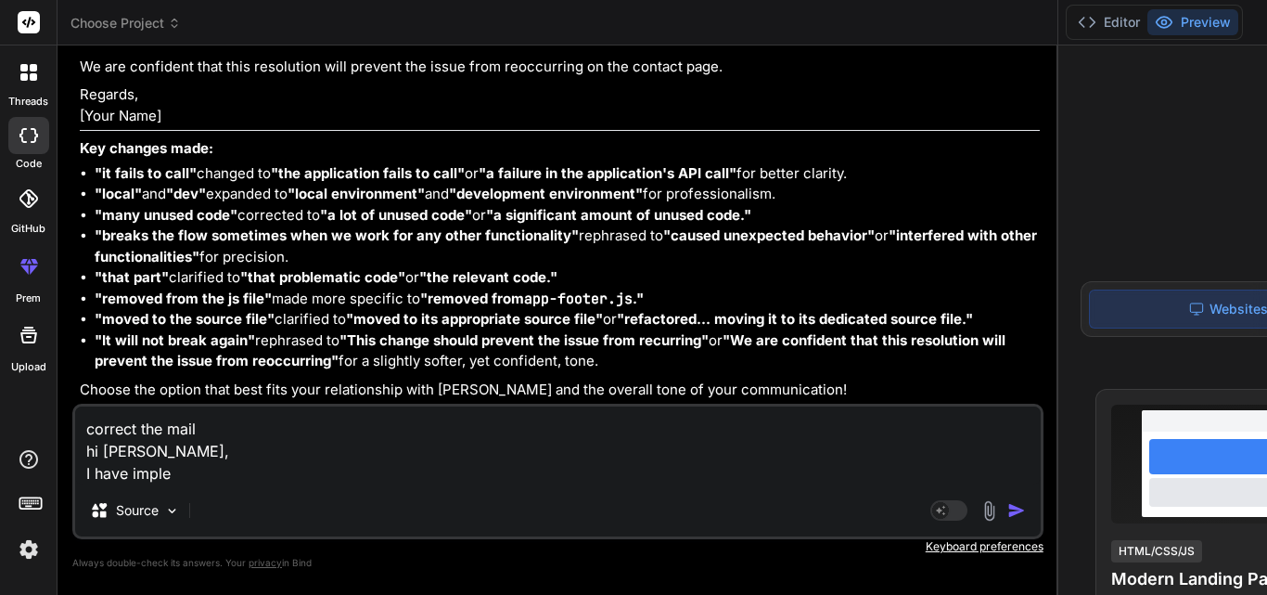
type textarea "correct the mail hi [PERSON_NAME], I have implem"
type textarea "x"
type textarea "correct the mail hi [PERSON_NAME], I have impleme"
type textarea "x"
type textarea "correct the mail hi [PERSON_NAME], I have implemen"
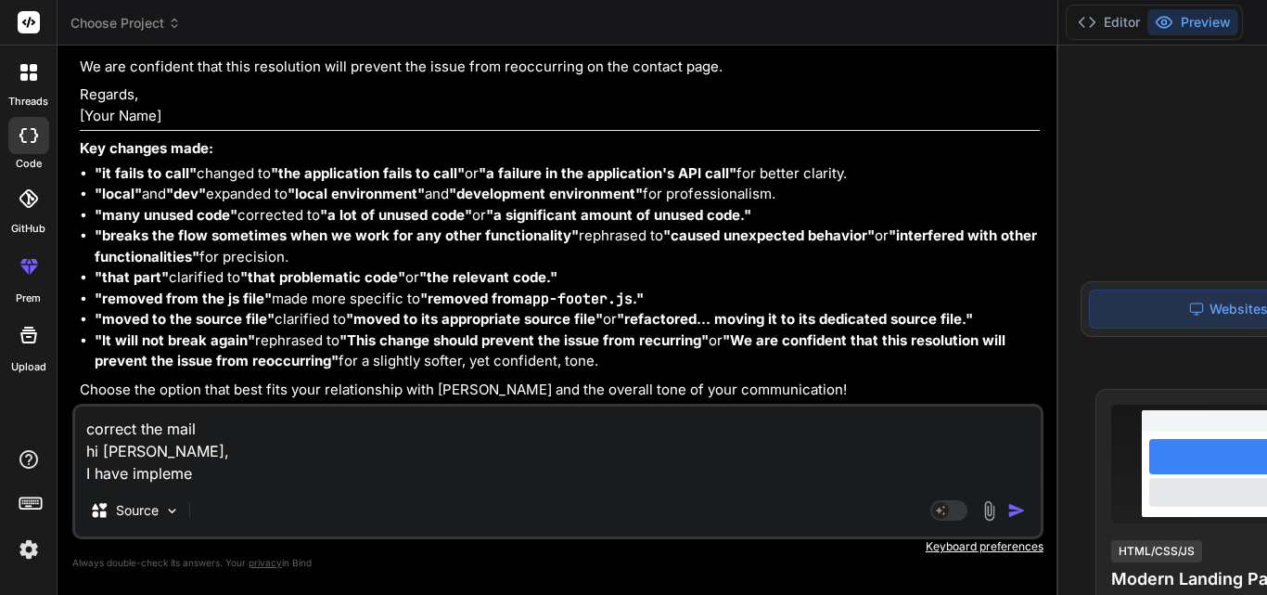
type textarea "x"
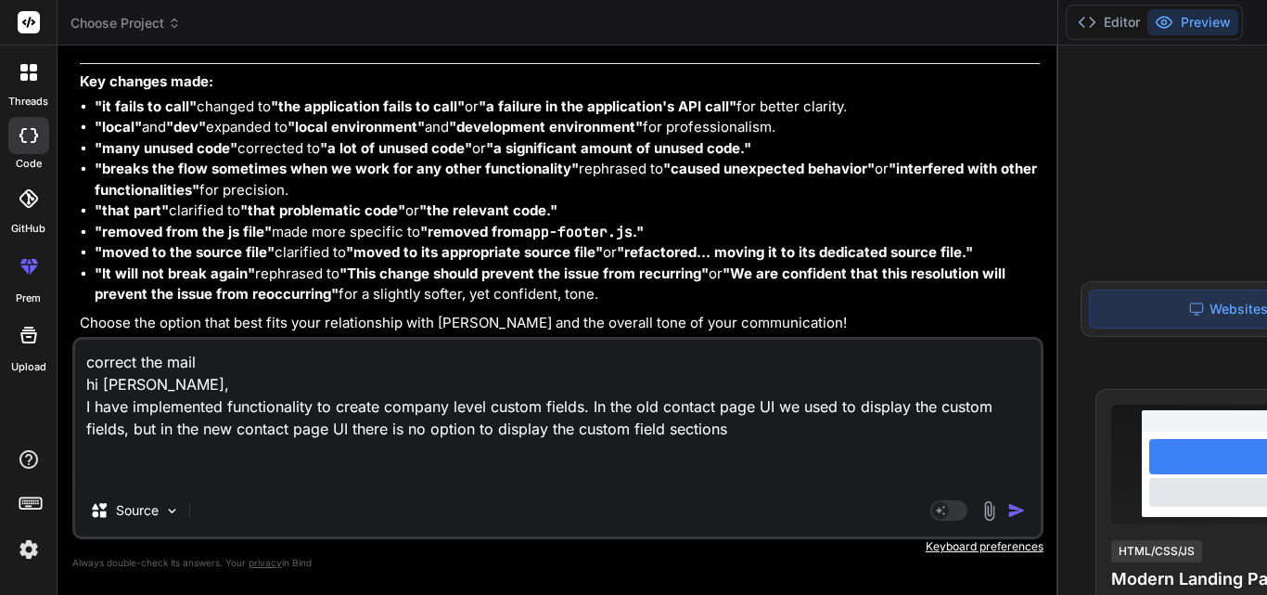
click at [180, 472] on textarea "correct the mail hi [PERSON_NAME], I have implemented functionality to create c…" at bounding box center [558, 411] width 966 height 145
click at [413, 471] on textarea "correct the mail hi [PERSON_NAME], I have implemented functionality to create c…" at bounding box center [558, 411] width 966 height 145
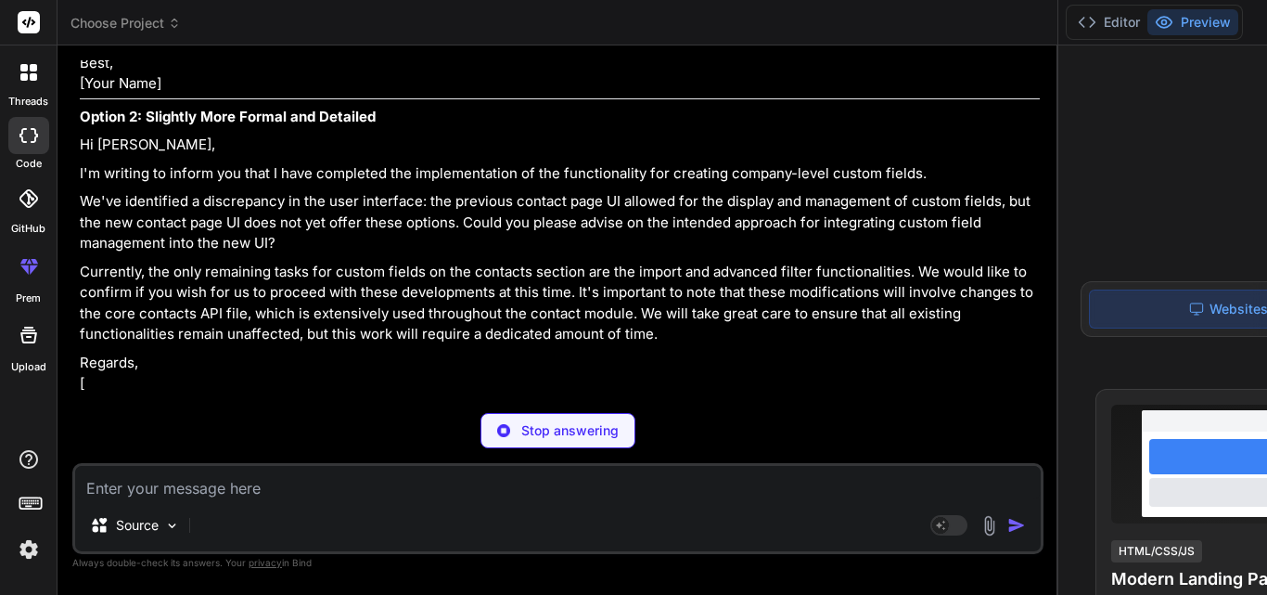
scroll to position [14830, 0]
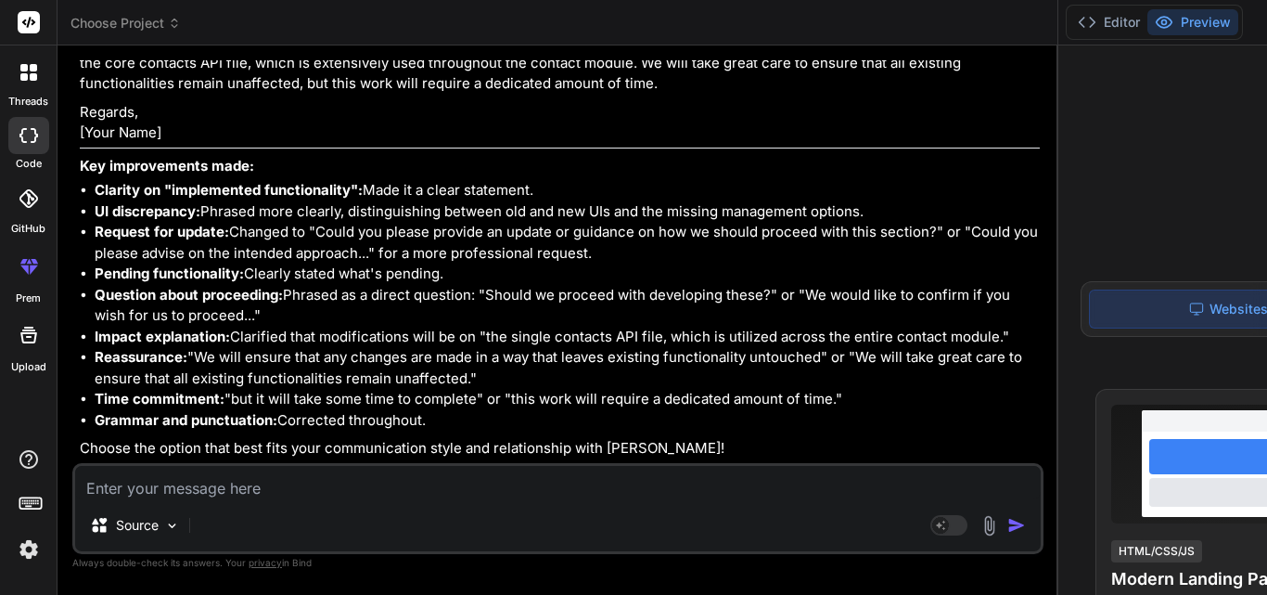
drag, startPoint x: 79, startPoint y: 157, endPoint x: 150, endPoint y: 224, distance: 97.8
click at [150, 224] on div "You hello Bind AI Hello! I'm Bind AI, your expert software development assistan…" at bounding box center [559, 261] width 967 height 403
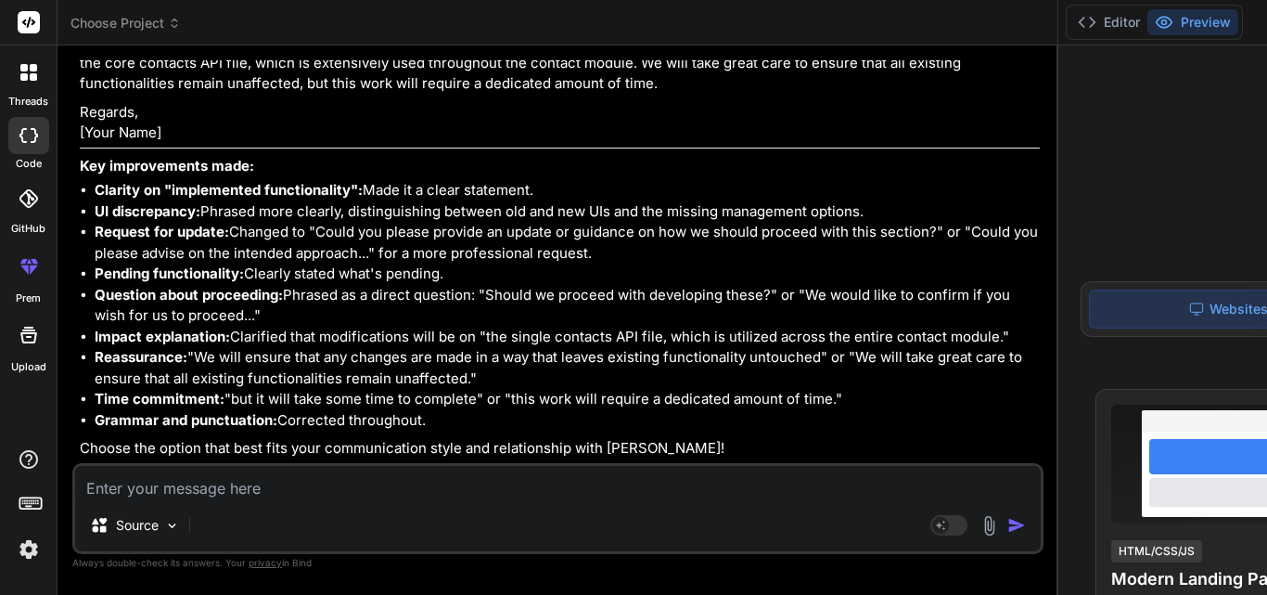
scroll to position [14923, 0]
drag, startPoint x: 80, startPoint y: 252, endPoint x: 283, endPoint y: 331, distance: 217.9
click at [283, 331] on div "Here are a few options to correct and improve your email to [PERSON_NAME], main…" at bounding box center [560, 2] width 960 height 915
copy div "I've successfully implemented the functionality to create company-level custom …"
